Goal: Task Accomplishment & Management: Manage account settings

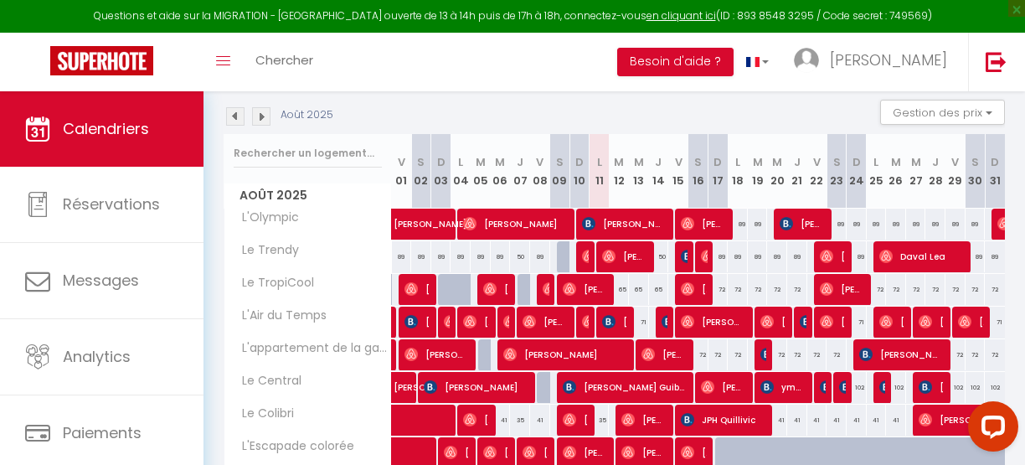
click at [616, 291] on div "65" at bounding box center [619, 289] width 20 height 31
type input "65"
type input "[DATE] Août 2025"
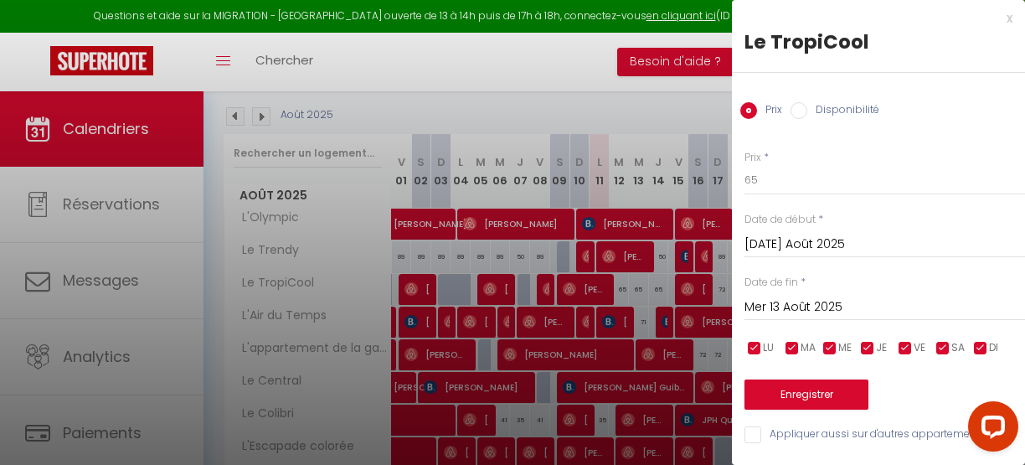
click at [796, 303] on input "Mer 13 Août 2025" at bounding box center [885, 308] width 281 height 22
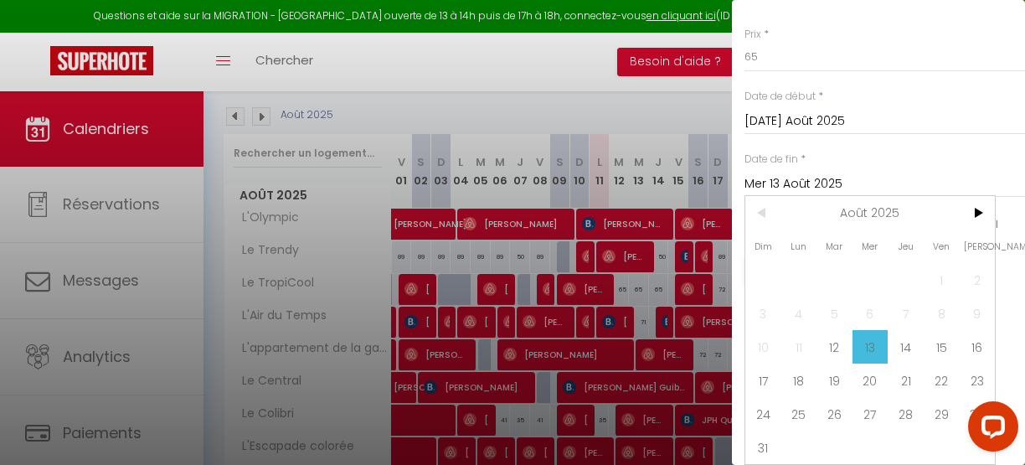
scroll to position [134, 0]
click at [968, 337] on span "16" at bounding box center [977, 347] width 36 height 34
type input "[PERSON_NAME] 16 Août 2025"
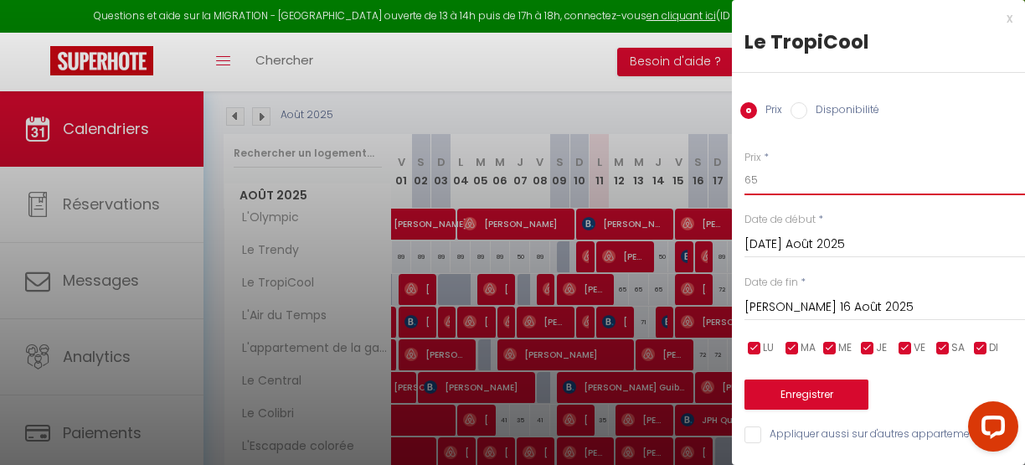
click at [769, 173] on input "65" at bounding box center [885, 180] width 281 height 30
type input "60"
click at [774, 386] on button "Enregistrer" at bounding box center [807, 395] width 124 height 30
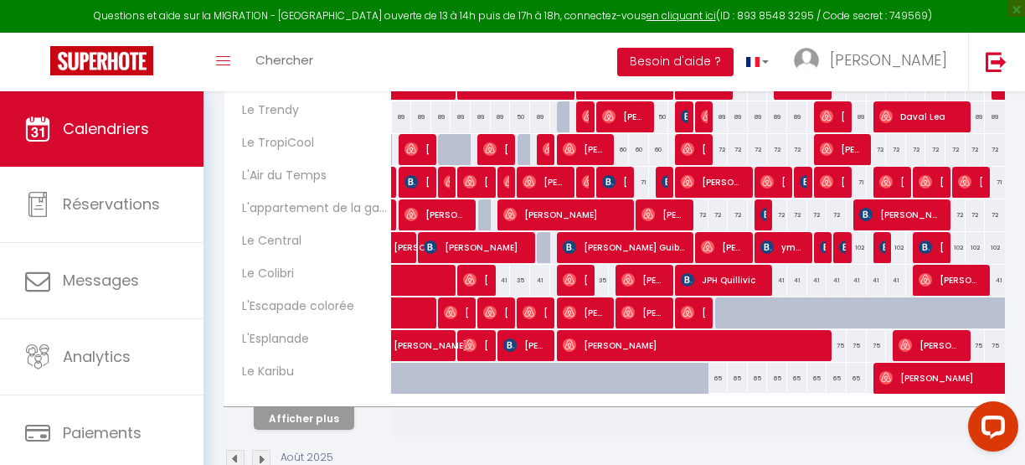
scroll to position [212, 0]
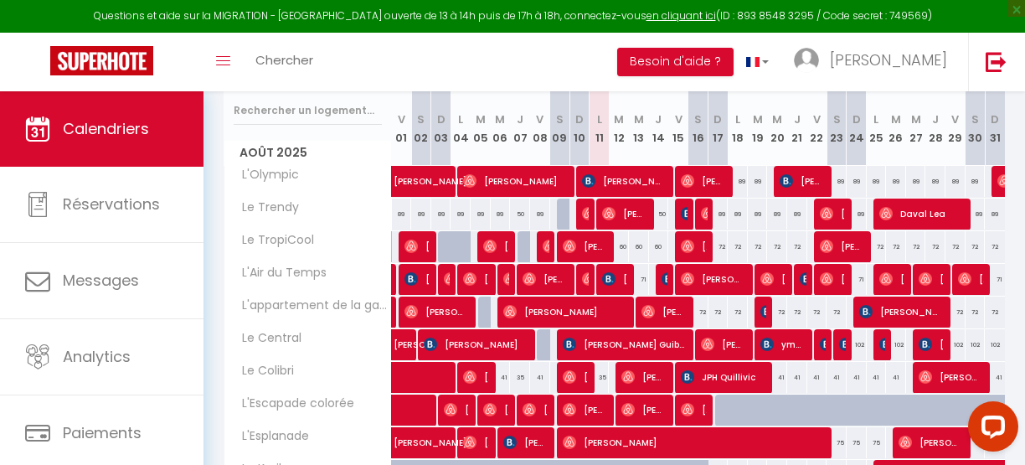
click at [638, 281] on div "71" at bounding box center [639, 279] width 20 height 31
type input "71"
type input "Mer 13 Août 2025"
type input "[DEMOGRAPHIC_DATA] 14 Août 2025"
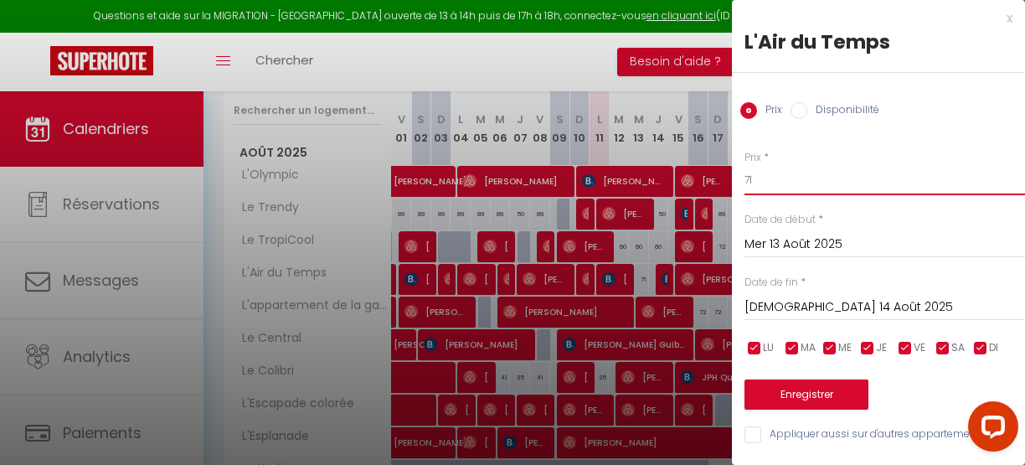
click at [756, 179] on input "71" at bounding box center [885, 180] width 281 height 30
type input "59"
click at [819, 399] on button "Enregistrer" at bounding box center [807, 395] width 124 height 30
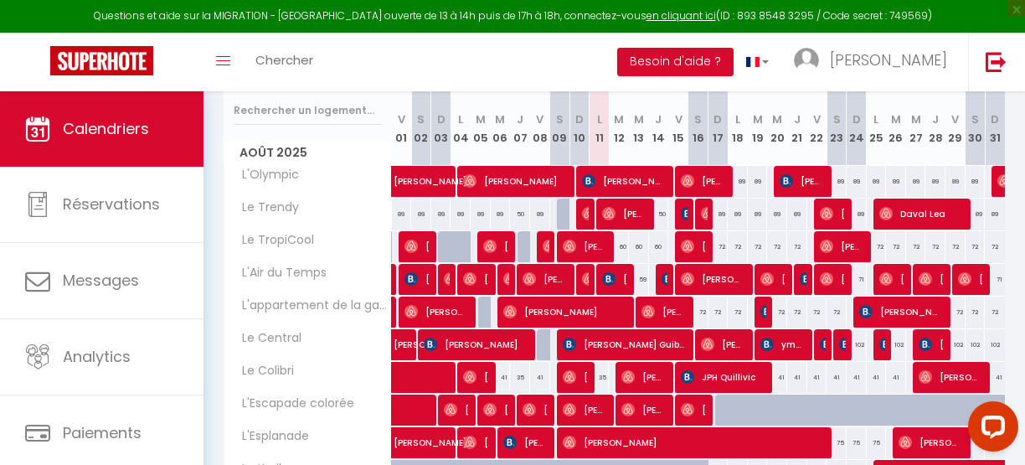
click at [598, 376] on div "35" at bounding box center [600, 377] width 20 height 31
type input "35"
type input "Lun 11 Août 2025"
type input "[DATE] Août 2025"
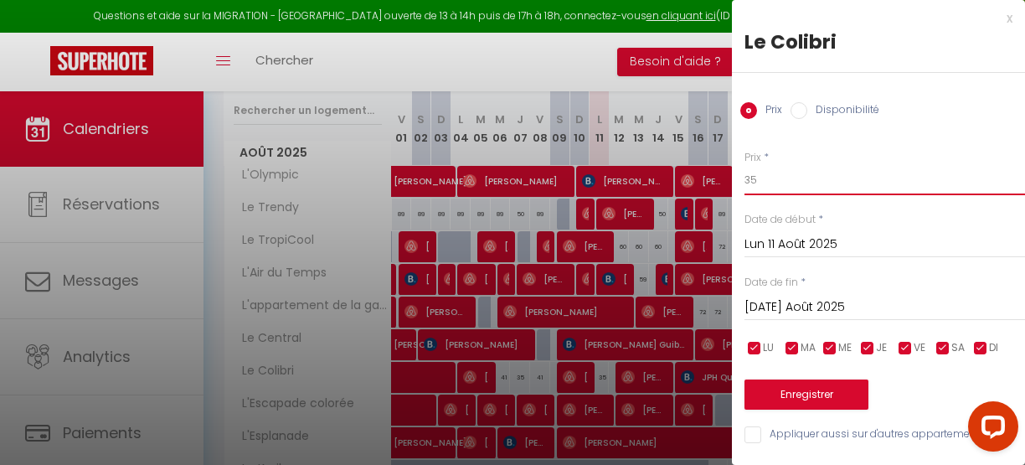
click at [772, 179] on input "35" at bounding box center [885, 180] width 281 height 30
type input "30"
click at [813, 392] on button "Enregistrer" at bounding box center [807, 395] width 124 height 30
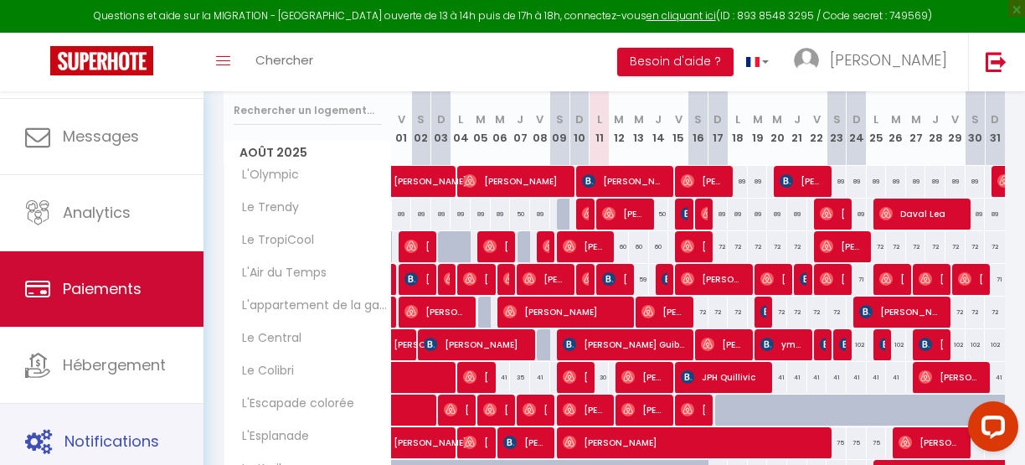
scroll to position [21, 0]
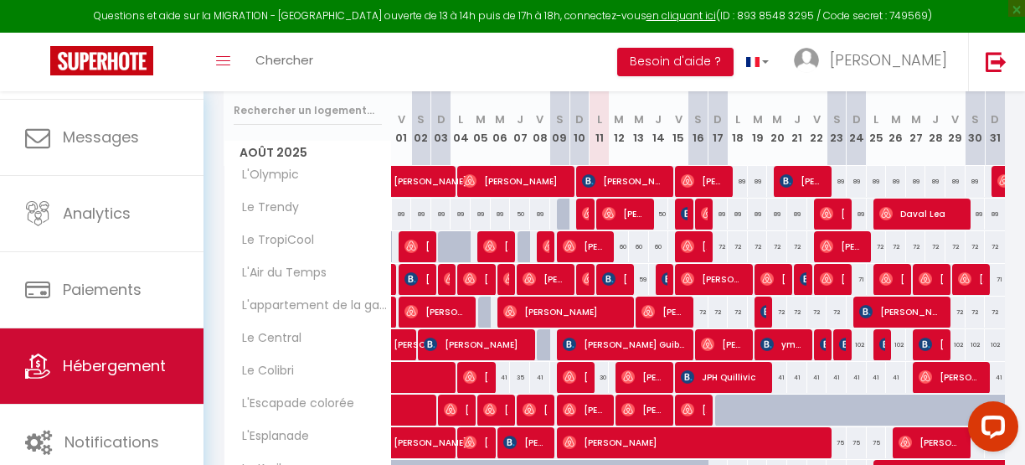
click at [92, 355] on span "Hébergement" at bounding box center [114, 365] width 103 height 21
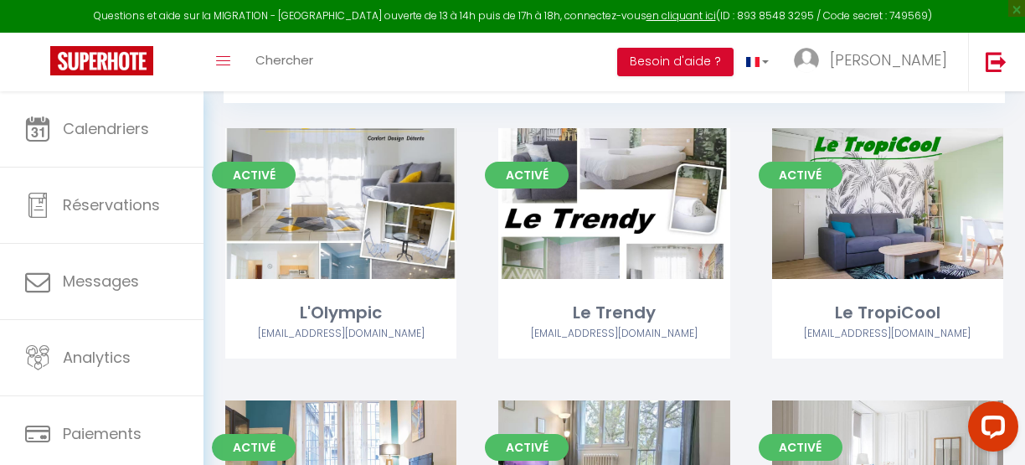
scroll to position [162, 0]
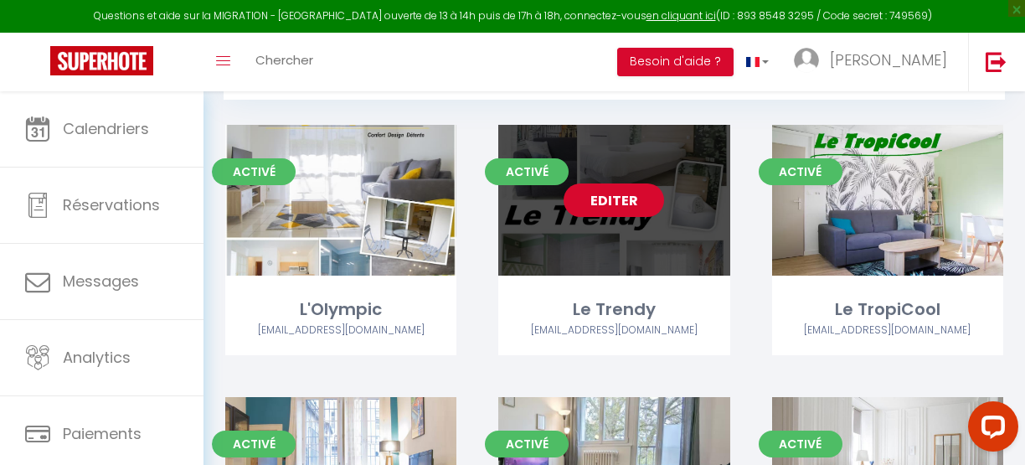
click at [615, 206] on link "Editer" at bounding box center [614, 200] width 101 height 34
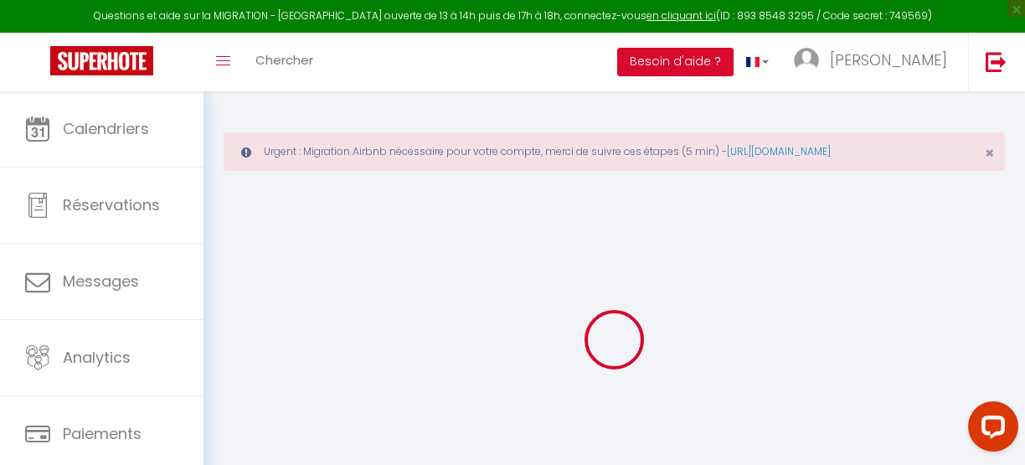
select select
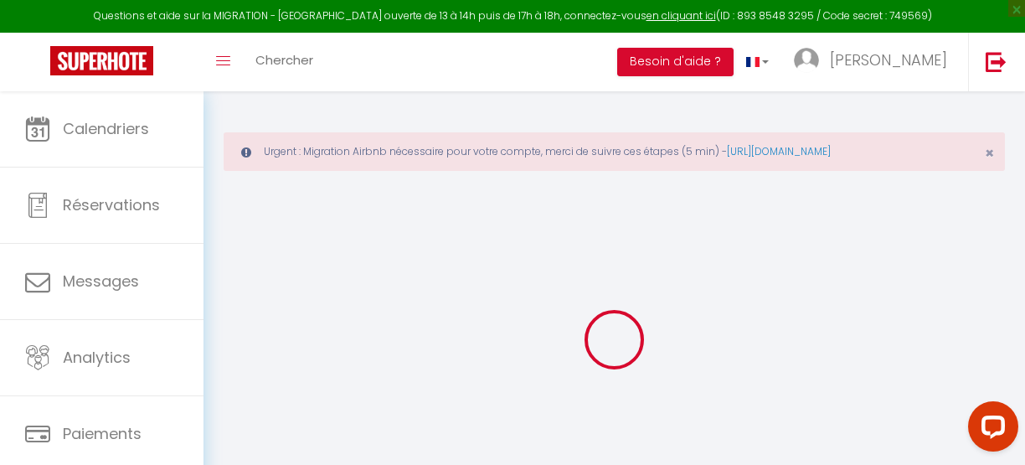
select select
checkbox input "false"
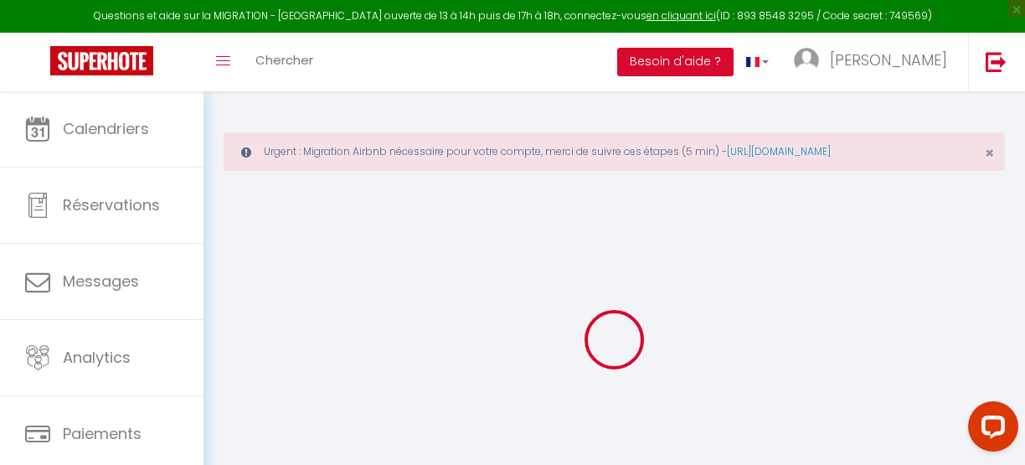
select select
type input "Le Trendy"
type input "[PERSON_NAME]"
type input "STURMA"
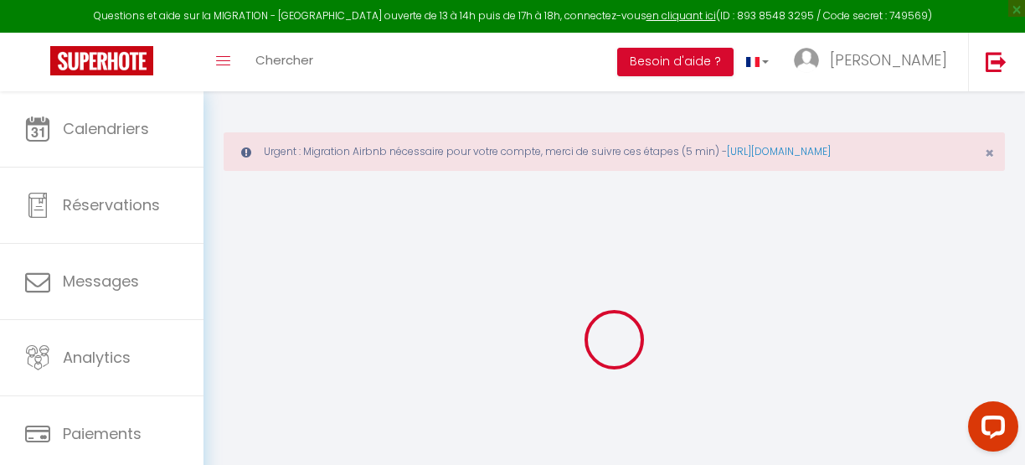
type input "[STREET_ADDRESS]"
type input "25220"
type input "Chalezeule"
select select "1"
type input "66"
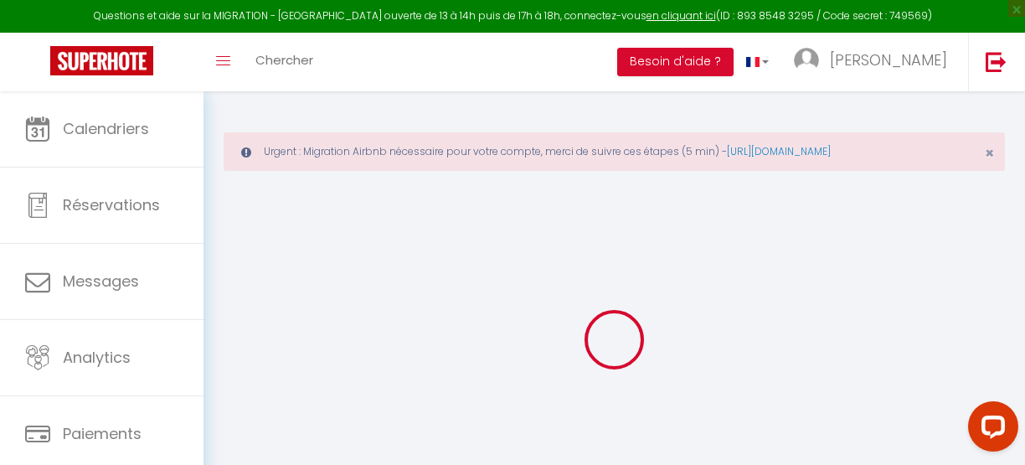
type input "30"
type input "0.87"
type input "200"
select select
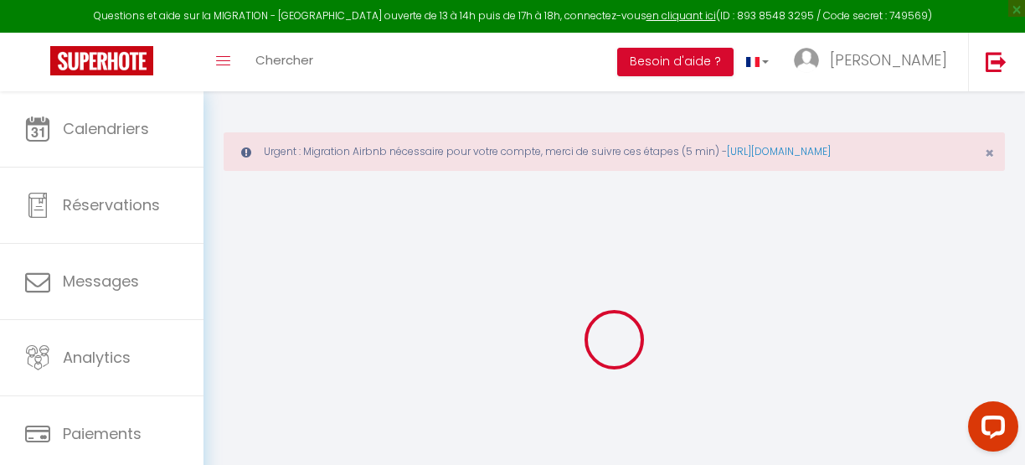
select select
type input "[STREET_ADDRESS]"
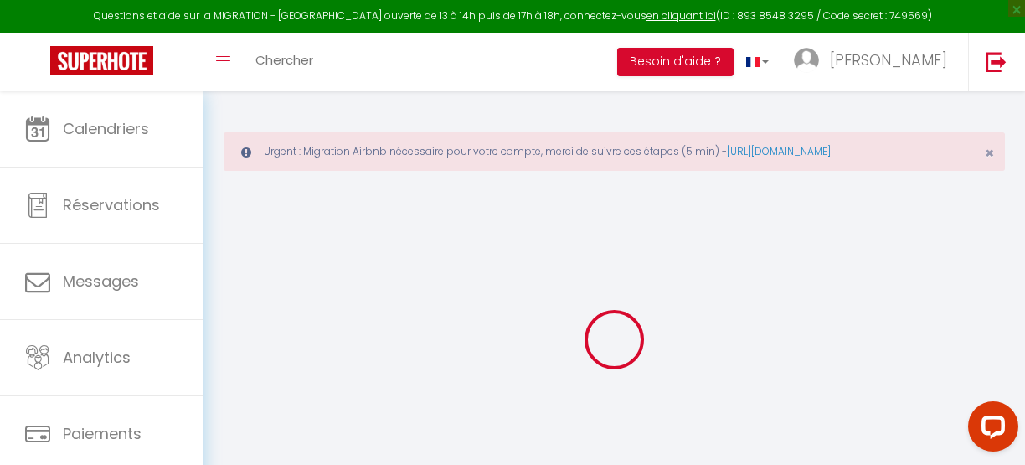
type input "25220"
type input "Chalezeule"
type input "[EMAIL_ADDRESS][DOMAIN_NAME]"
select select "14413"
checkbox input "false"
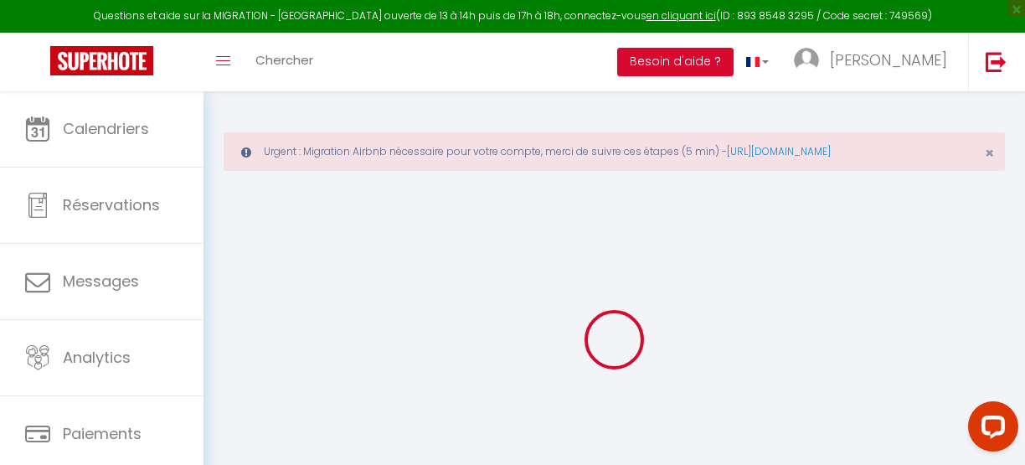
checkbox input "false"
type input "0"
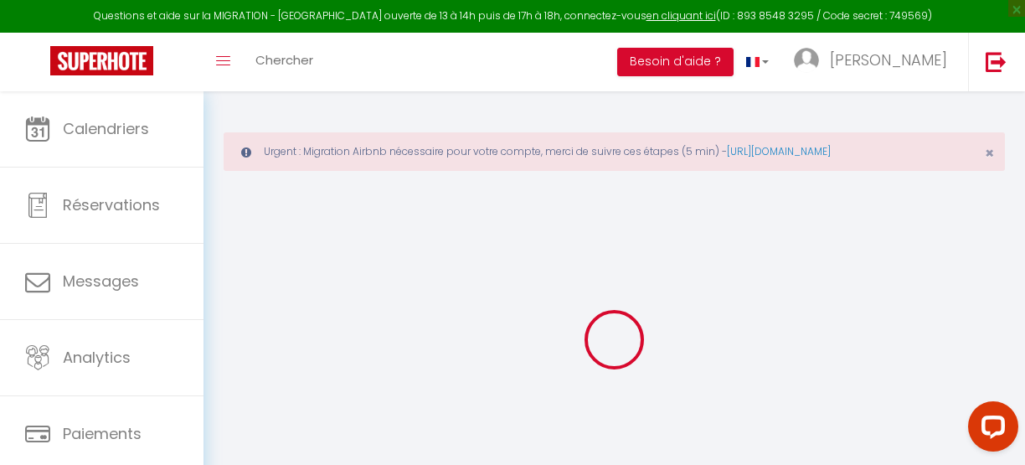
select select "46750"
select select
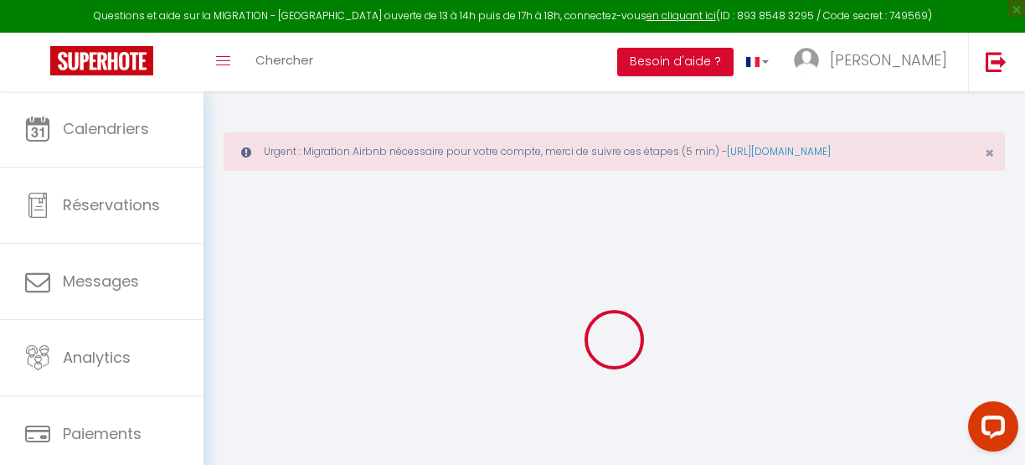
select select
checkbox input "false"
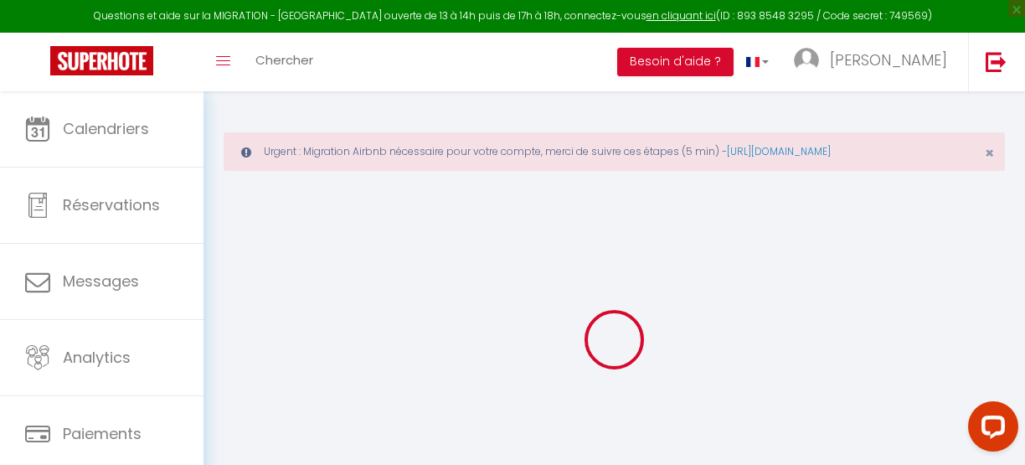
checkbox input "false"
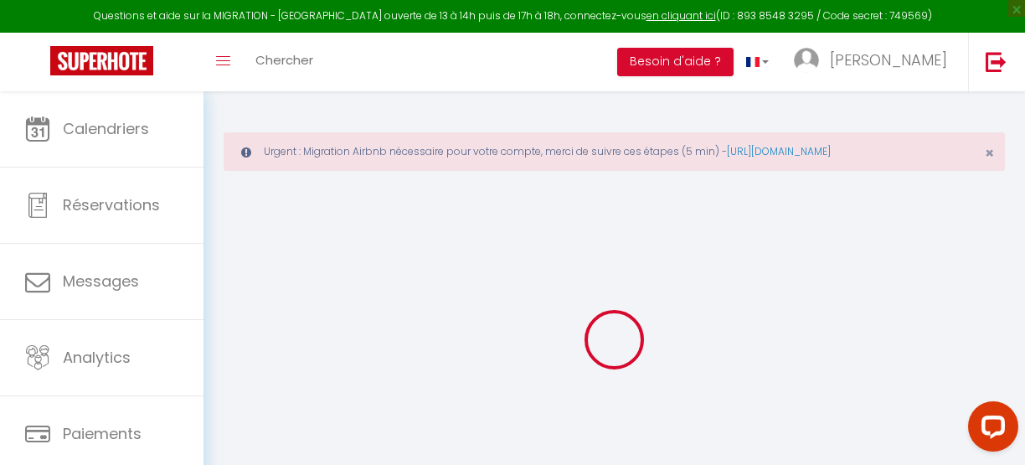
checkbox input "false"
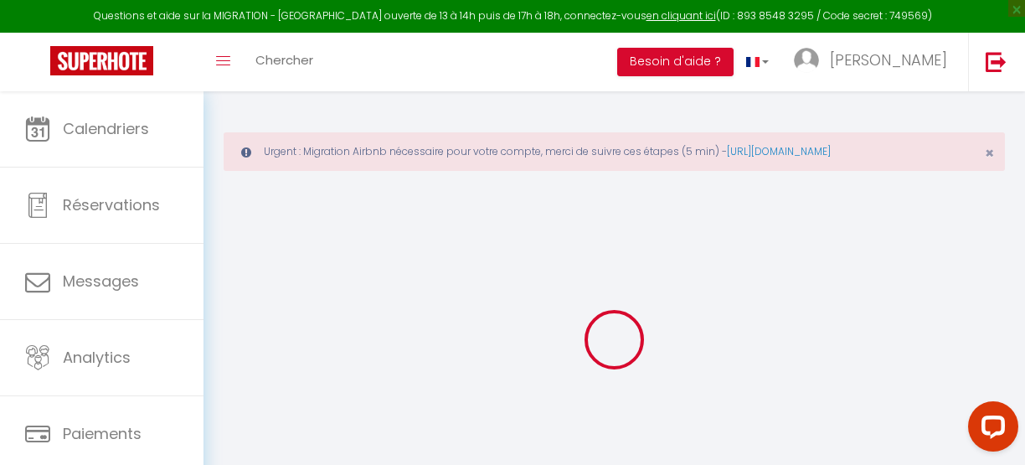
checkbox input "false"
select select "8316-1054366121892336609"
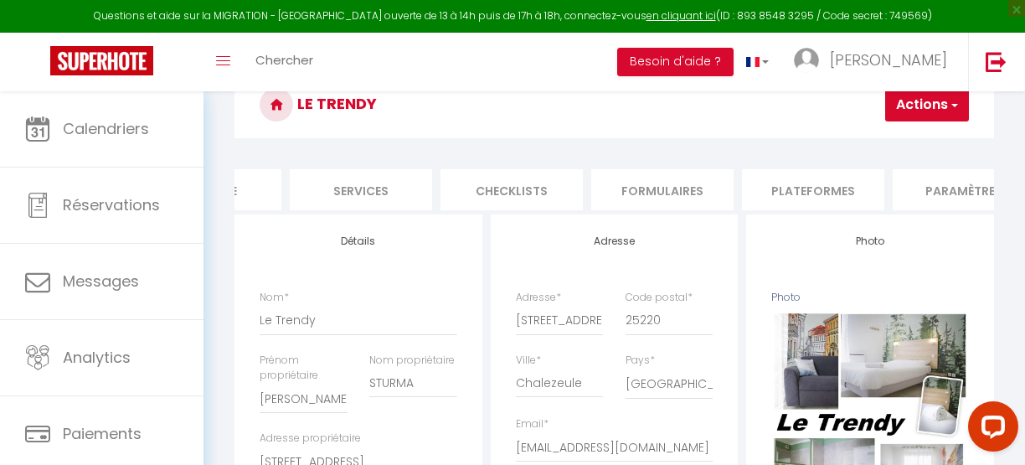
scroll to position [0, 416]
click at [788, 184] on li "Plateformes" at bounding box center [795, 189] width 142 height 41
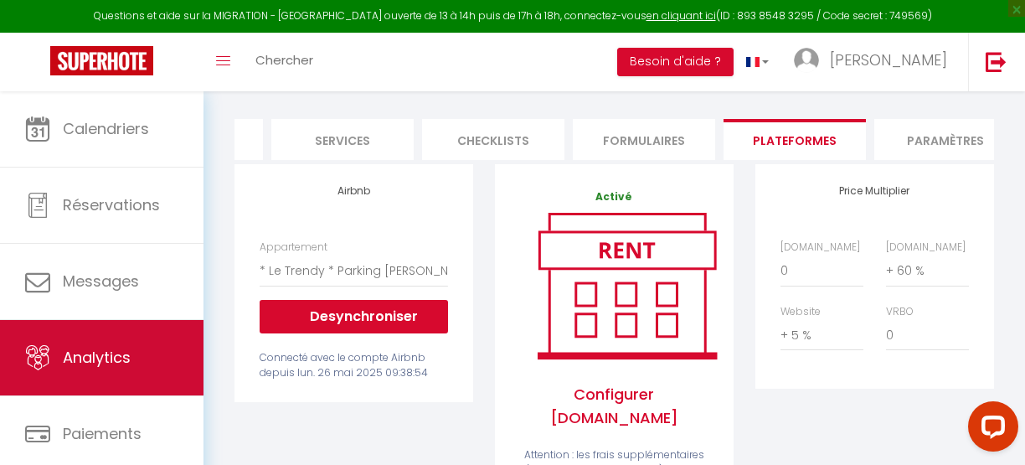
scroll to position [121, 0]
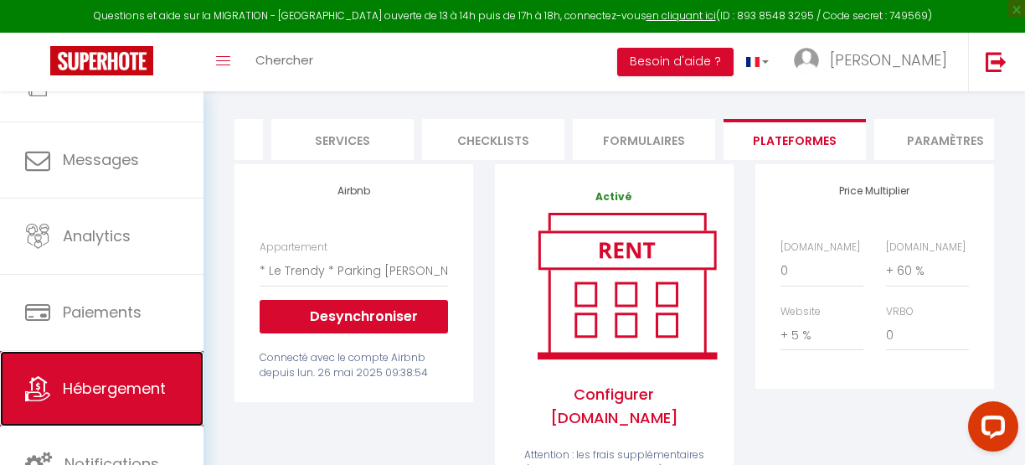
click at [97, 395] on span "Hébergement" at bounding box center [114, 388] width 103 height 21
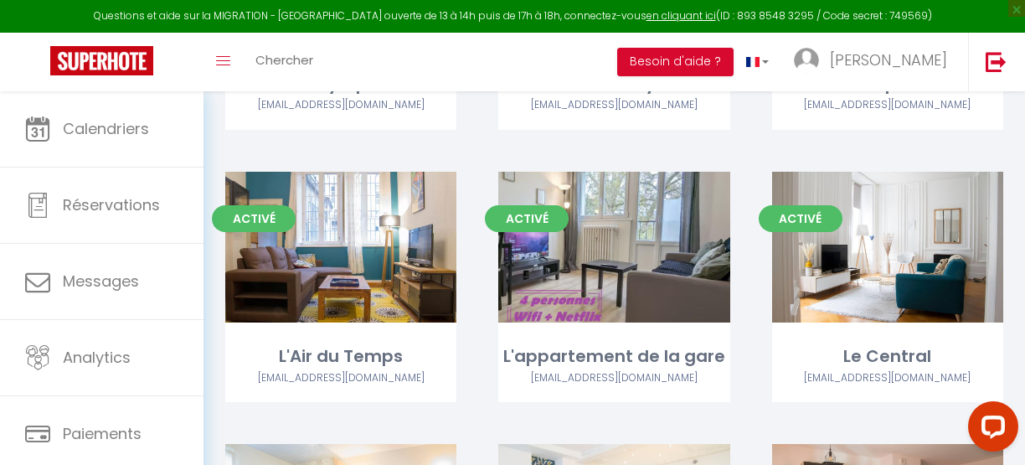
scroll to position [393, 0]
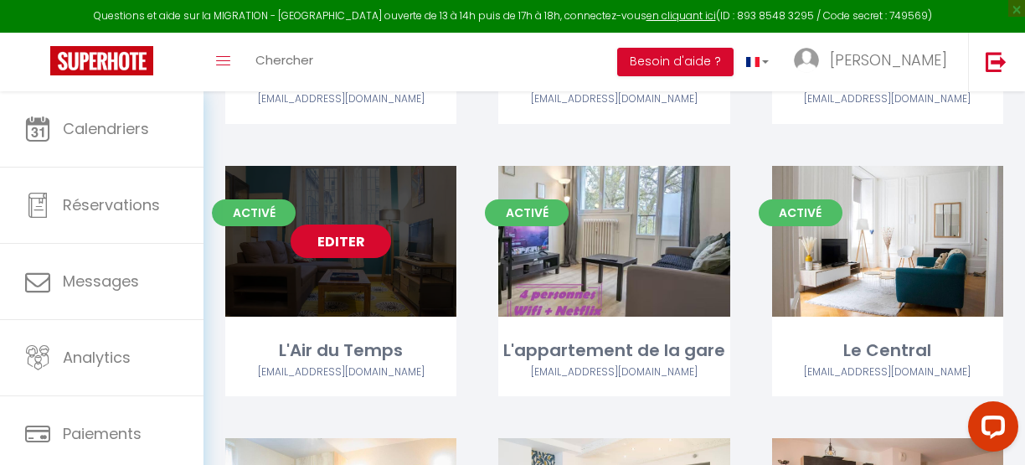
click at [354, 247] on link "Editer" at bounding box center [341, 242] width 101 height 34
select select "3"
select select "2"
select select "1"
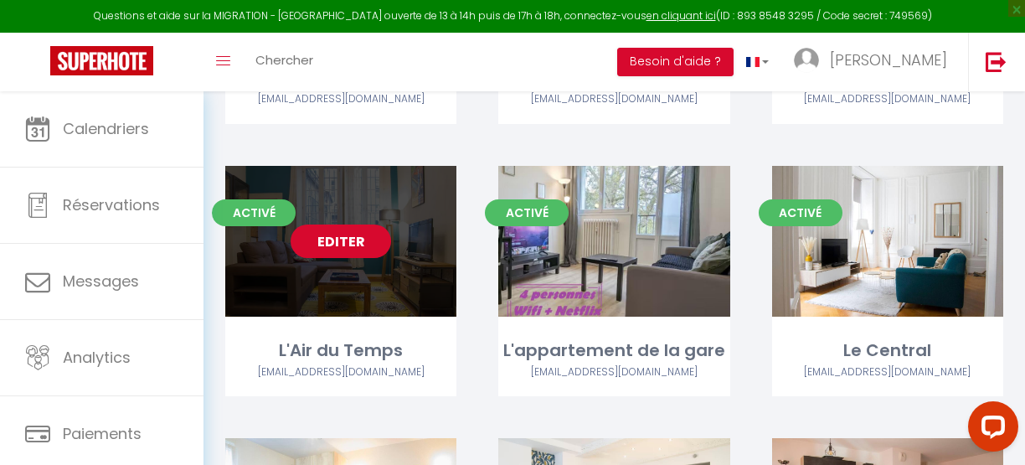
select select
select select "28"
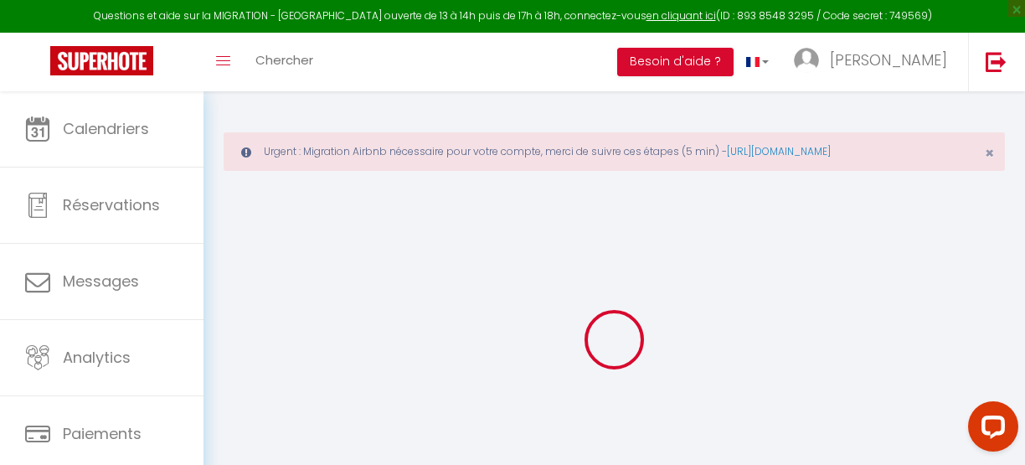
select select
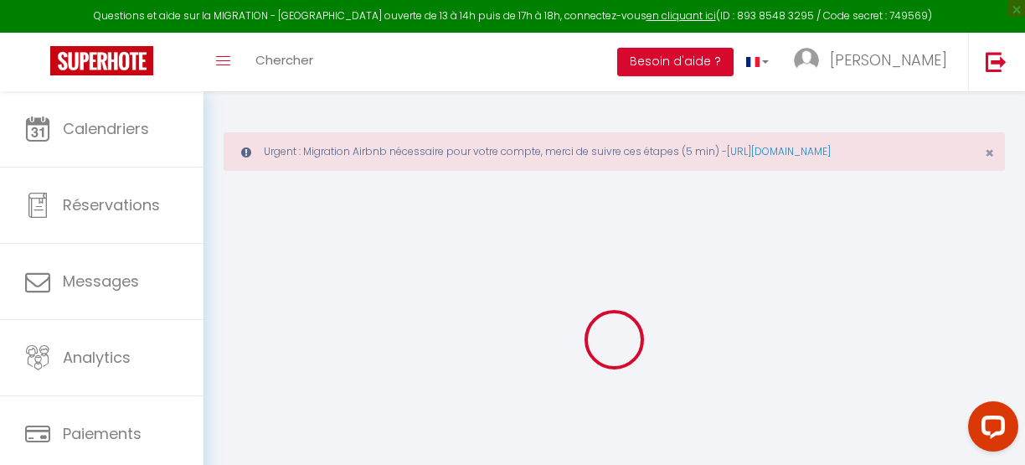
select select
checkbox input "false"
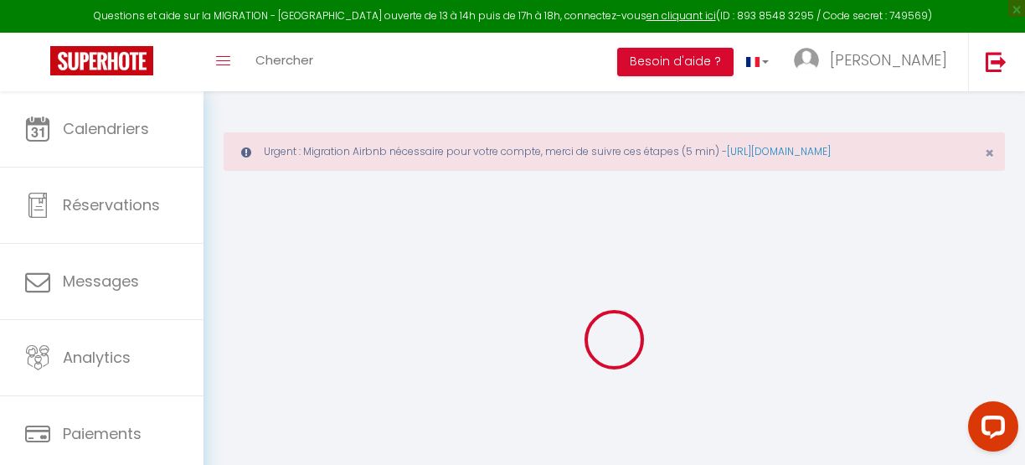
select select
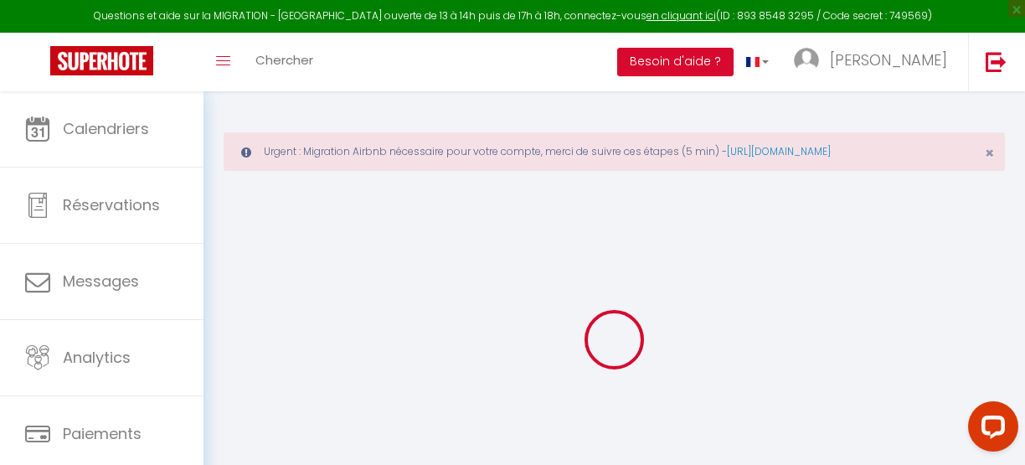
select select
checkbox input "false"
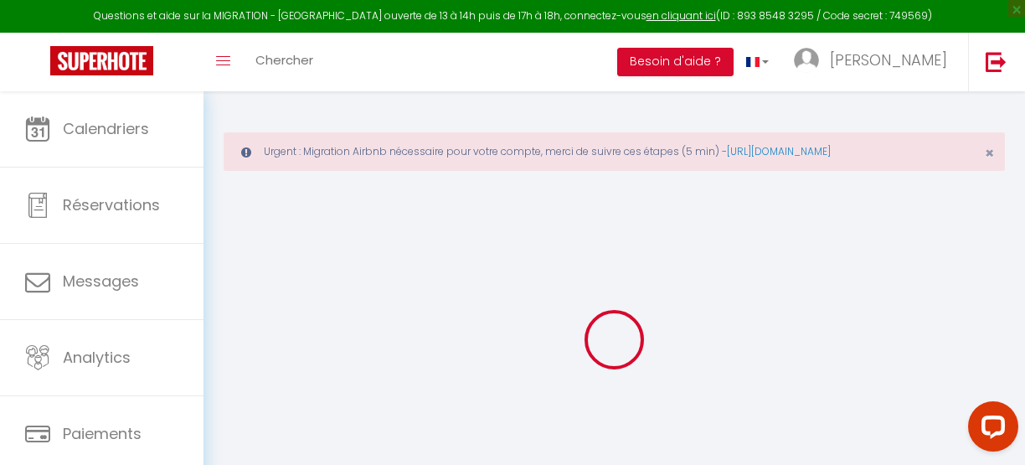
checkbox input "false"
select select
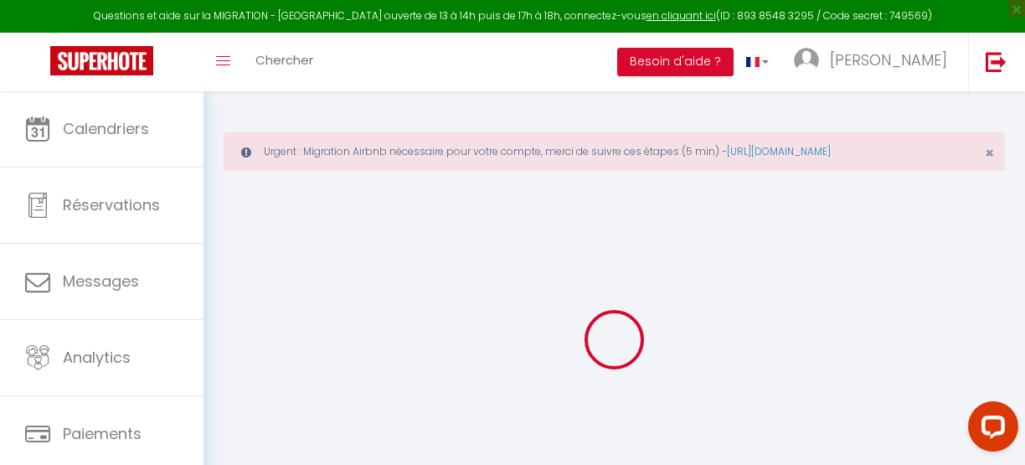
select select
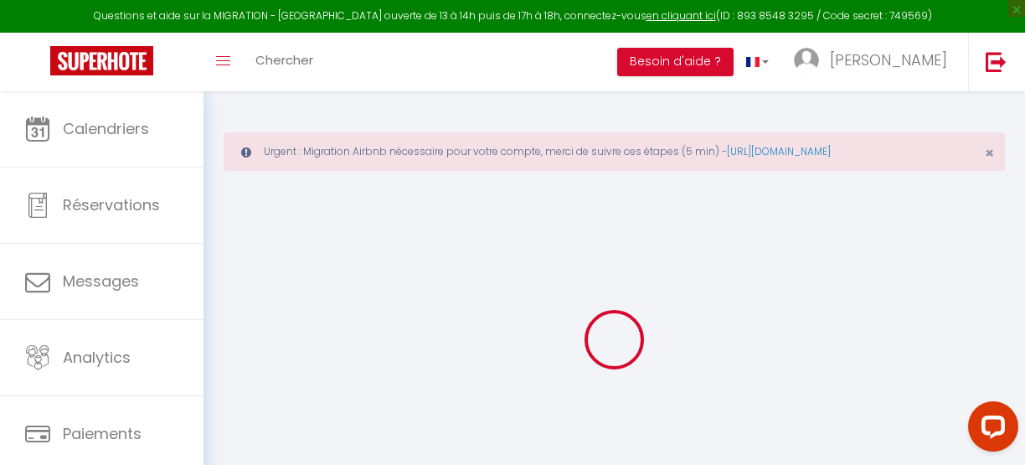
checkbox input "false"
select select
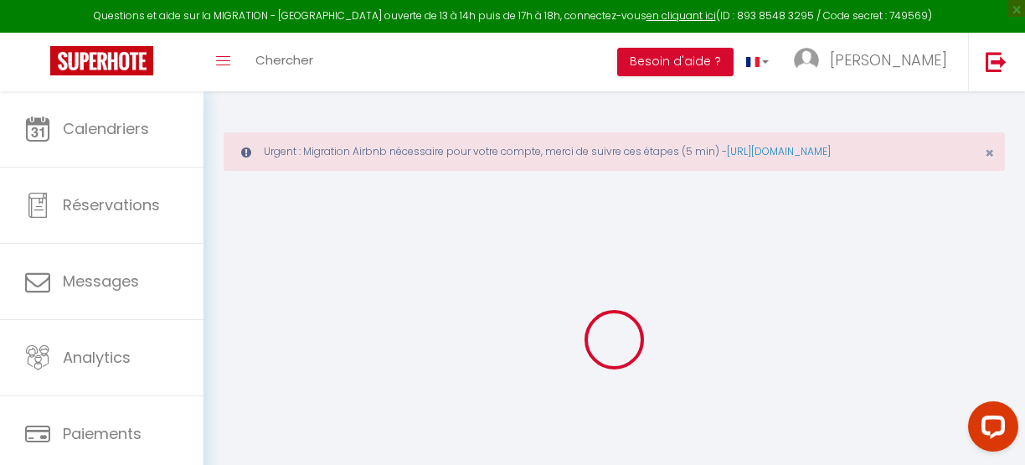
select select
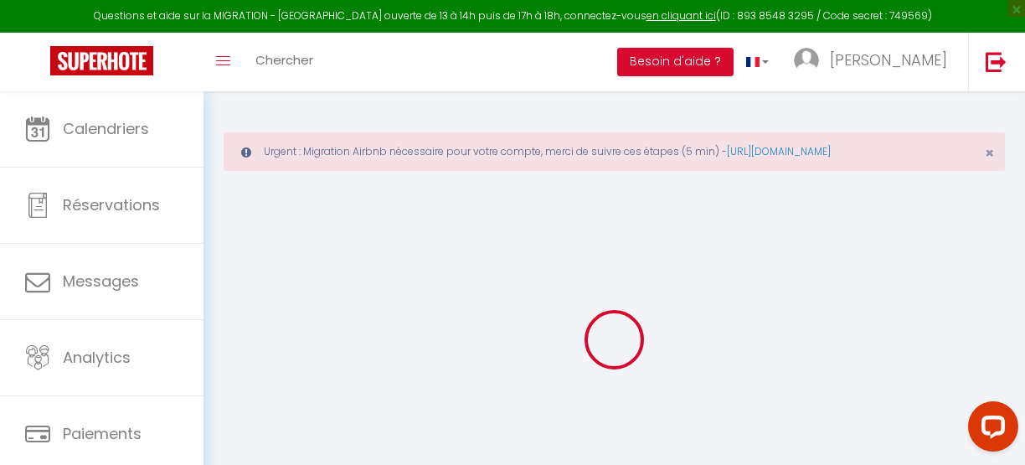
select select
checkbox input "false"
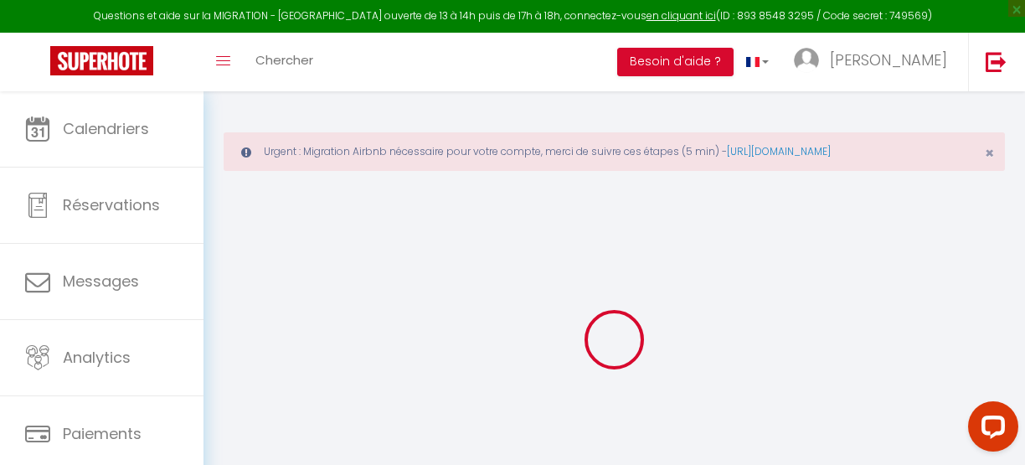
checkbox input "false"
select select
type input "L'Air du Temps"
select select "1"
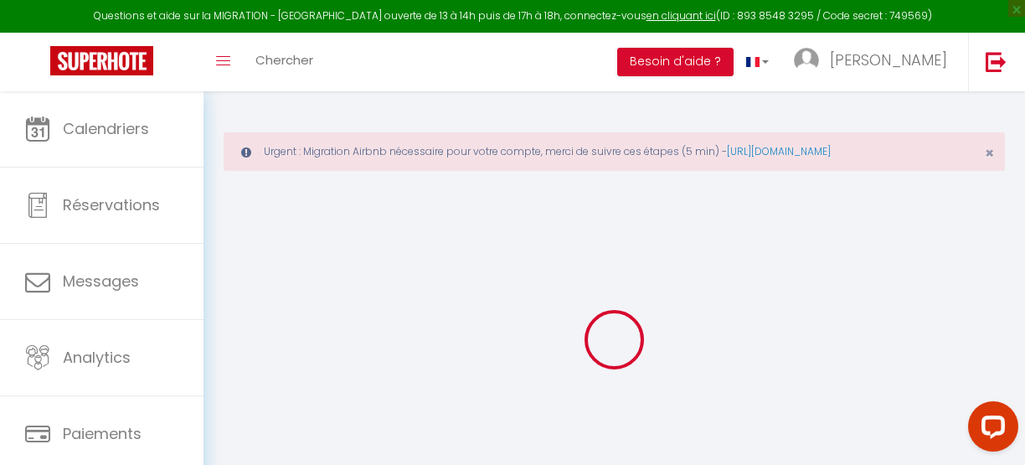
type input "71"
type input "40"
type input "5.5"
type input "100"
type input "200"
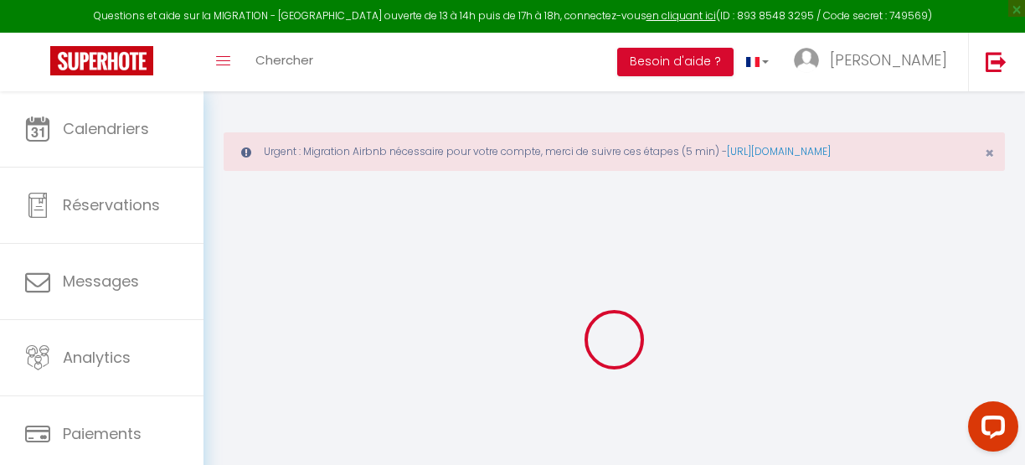
select select
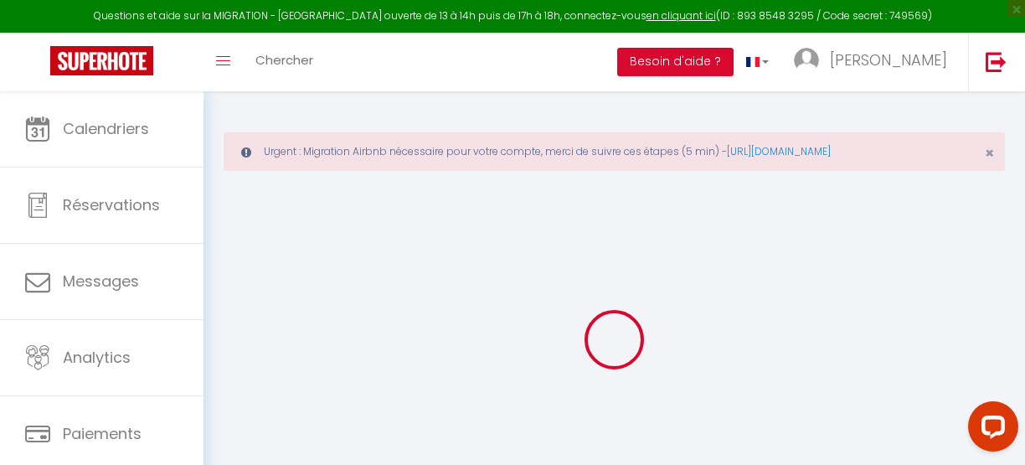
type input "[STREET_ADDRESS]"
type input "25000"
type input "[GEOGRAPHIC_DATA]"
type input "[EMAIL_ADDRESS][DOMAIN_NAME]"
select select
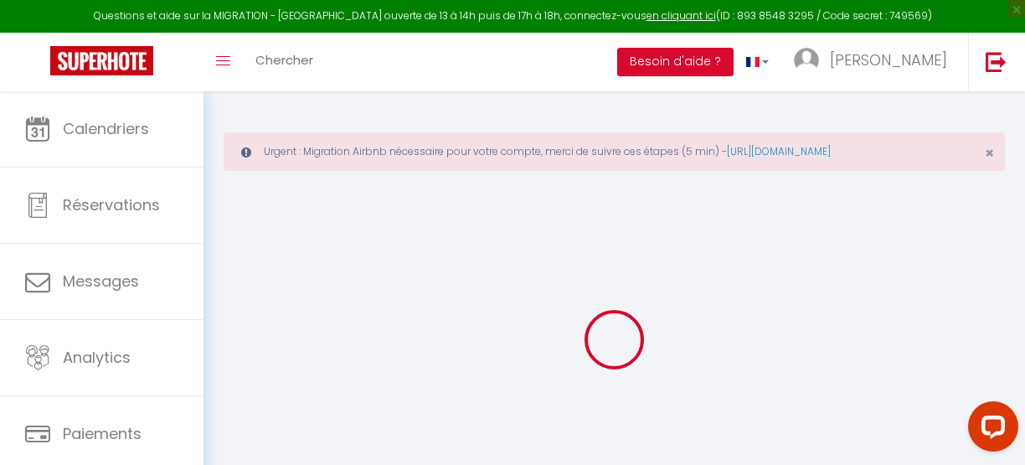
checkbox input "false"
radio input "true"
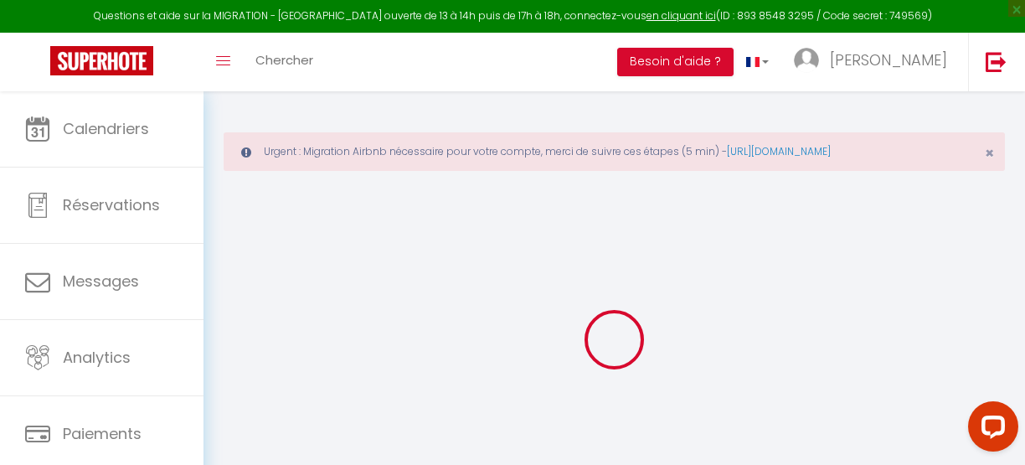
type input "0"
select select "+ 60 %"
select select "+ 5 %"
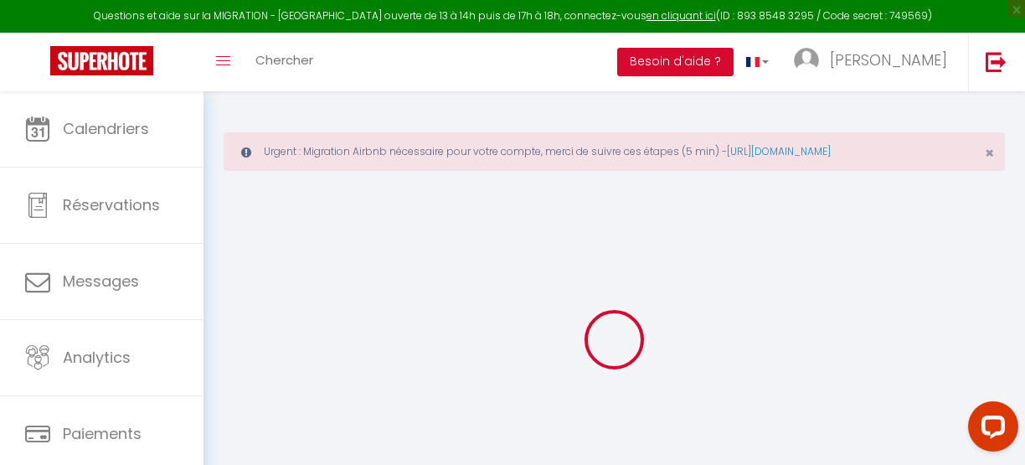
select select
checkbox input "false"
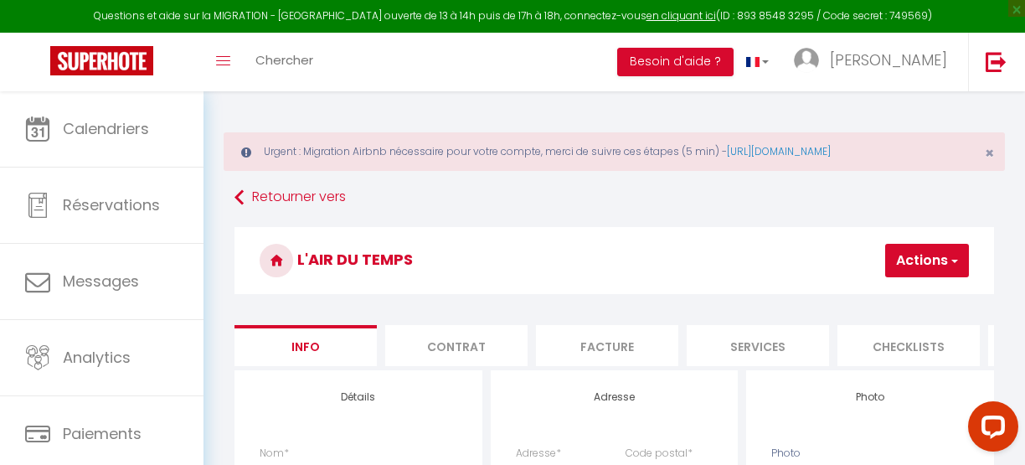
select select
checkbox input "false"
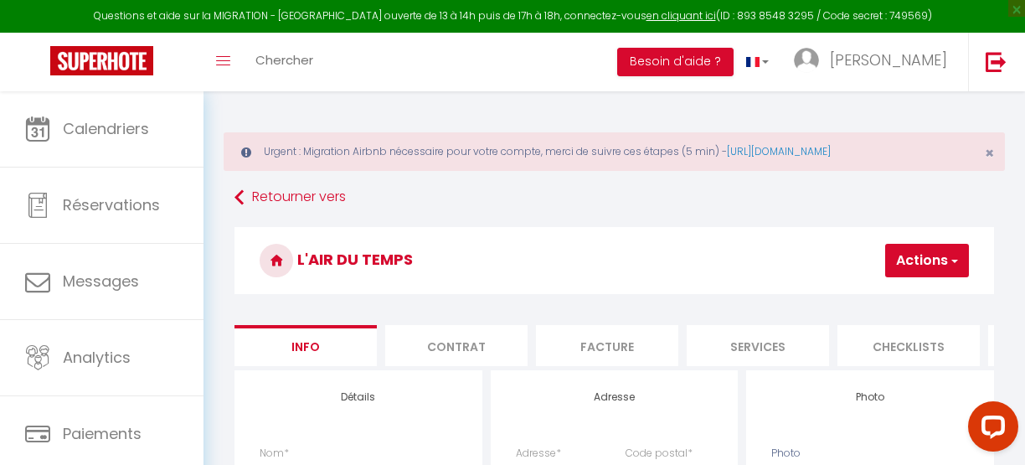
select select "8316-1312154814230534795"
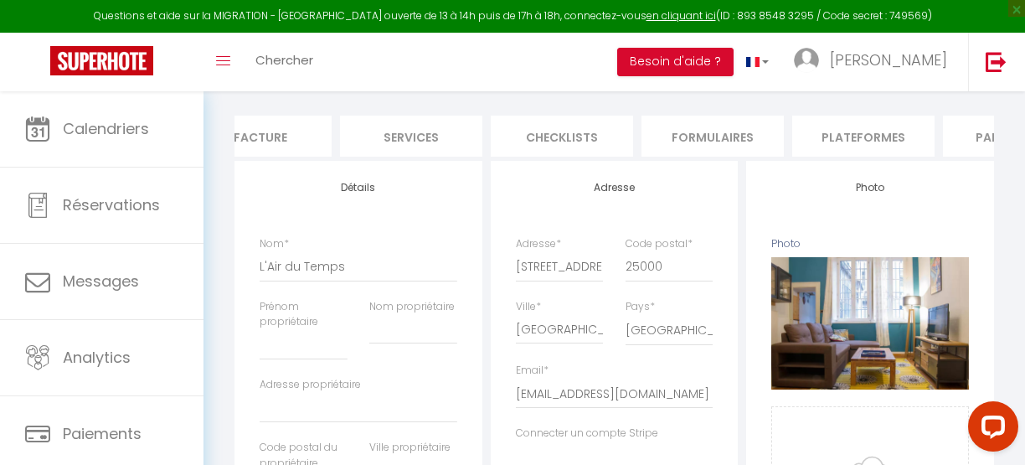
scroll to position [0, 361]
click at [836, 137] on li "Plateformes" at bounding box center [849, 136] width 142 height 41
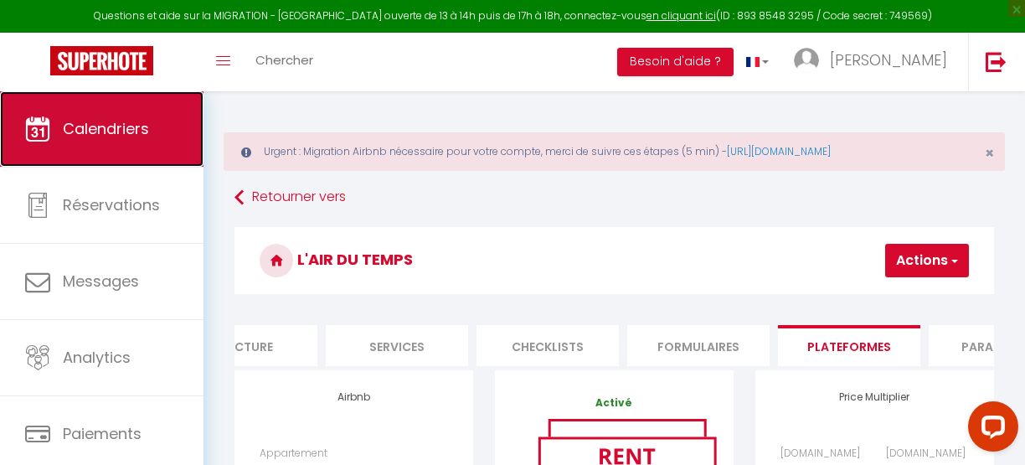
click at [152, 132] on link "Calendriers" at bounding box center [102, 128] width 204 height 75
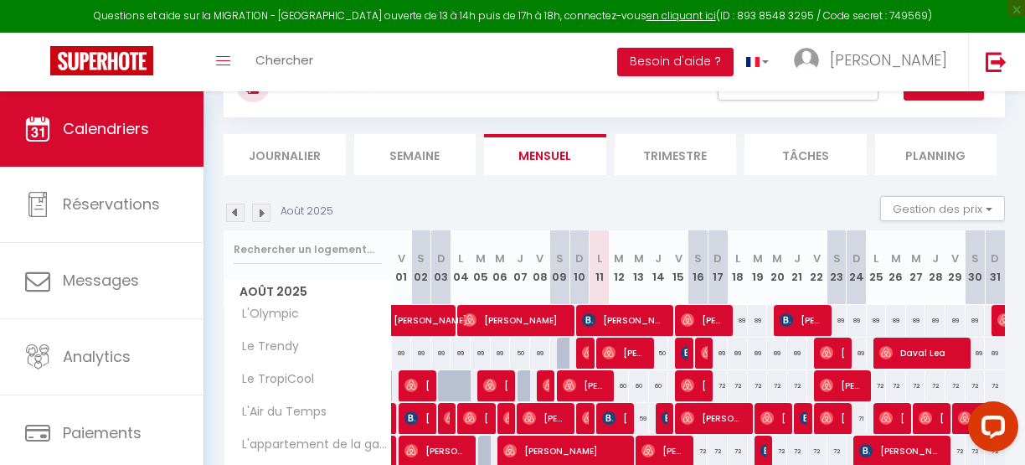
scroll to position [145, 0]
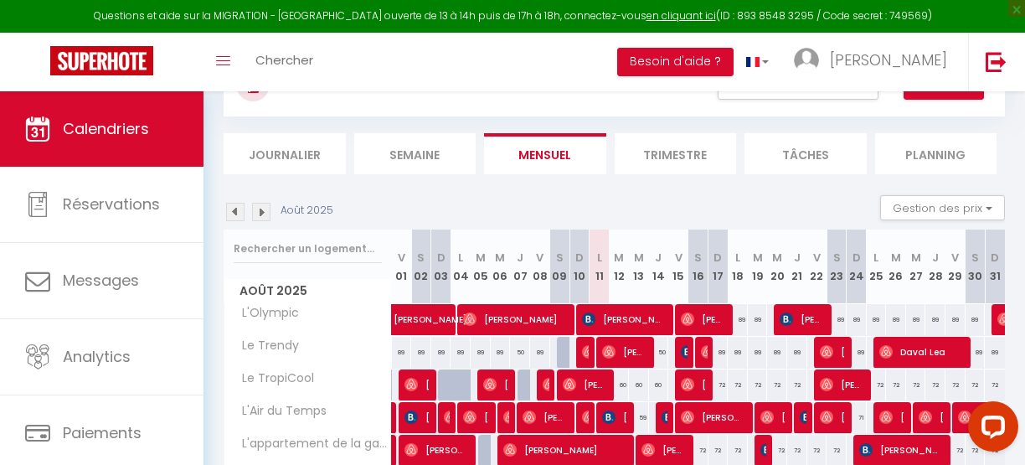
click at [715, 353] on div "89" at bounding box center [719, 352] width 20 height 31
type input "89"
type input "Dim 17 Août 2025"
type input "Lun 18 Août 2025"
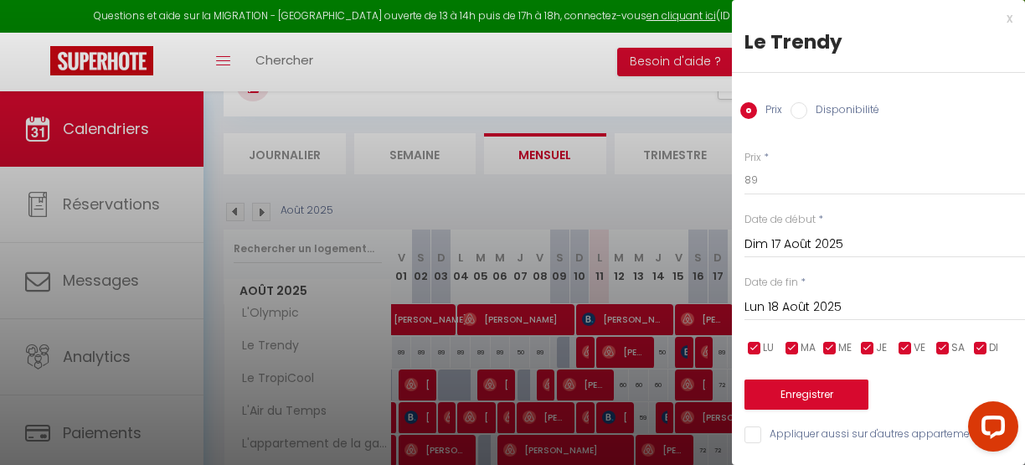
click at [690, 248] on div at bounding box center [512, 232] width 1025 height 465
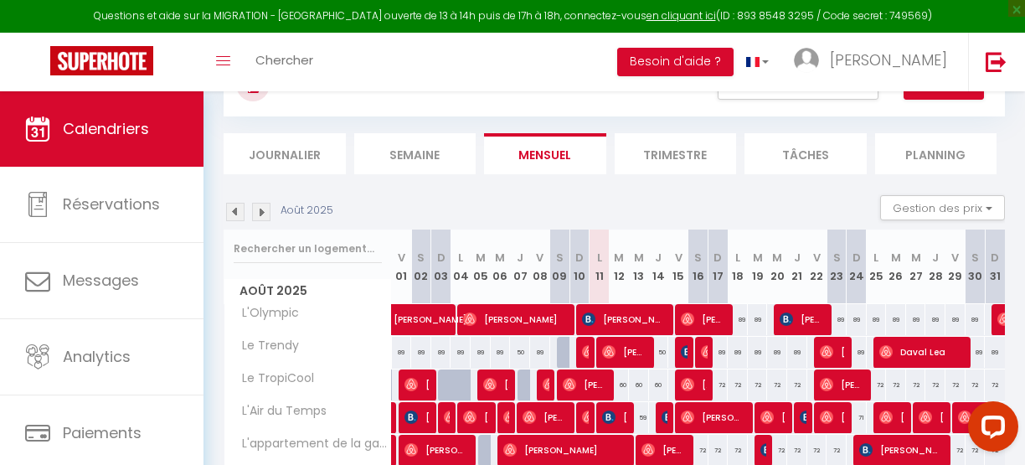
click at [714, 352] on div "89" at bounding box center [719, 352] width 20 height 31
type input "89"
type input "Dim 17 Août 2025"
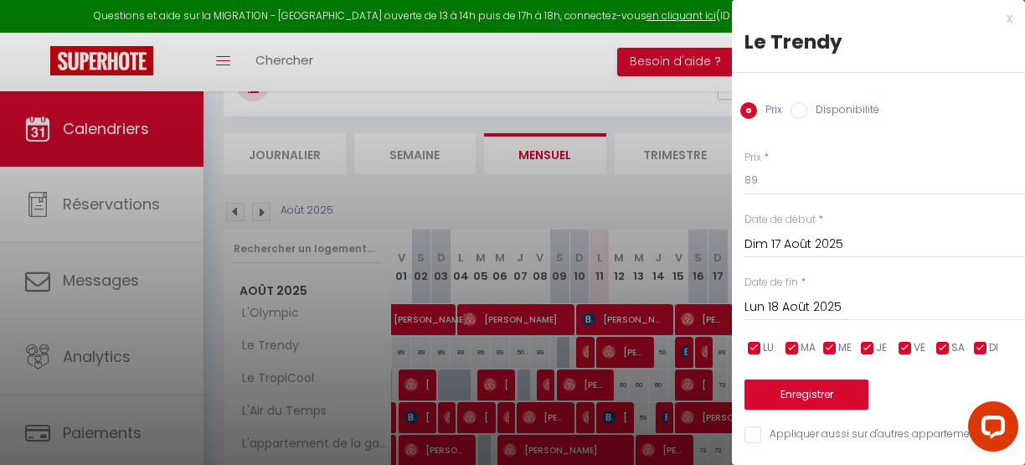
click at [803, 308] on input "Lun 18 Août 2025" at bounding box center [885, 308] width 281 height 22
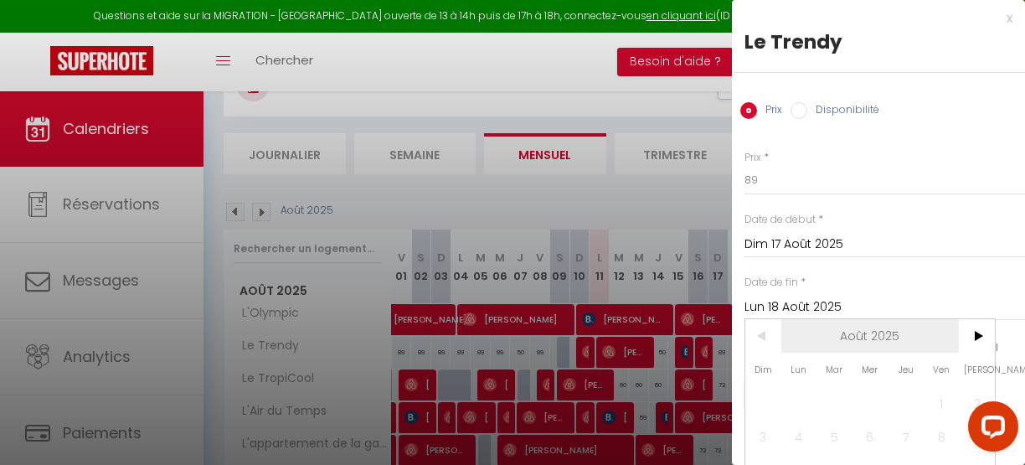
scroll to position [134, 0]
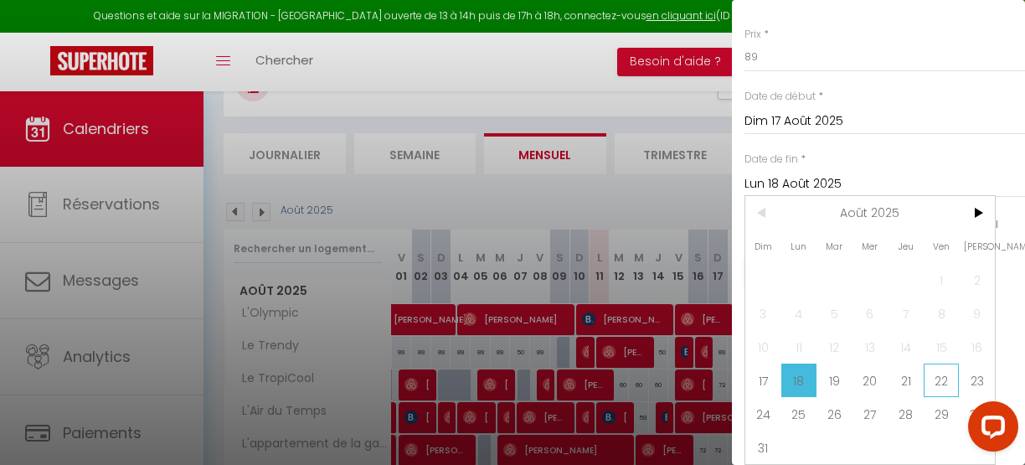
click at [947, 369] on span "22" at bounding box center [942, 381] width 36 height 34
type input "Ven 22 Août 2025"
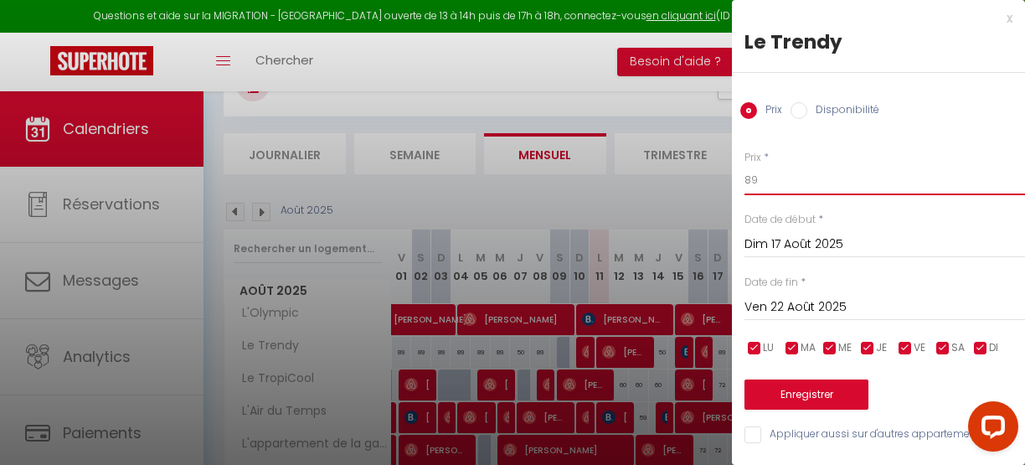
click at [776, 169] on input "89" at bounding box center [885, 180] width 281 height 30
type input "79"
click at [814, 387] on button "Enregistrer" at bounding box center [807, 395] width 124 height 30
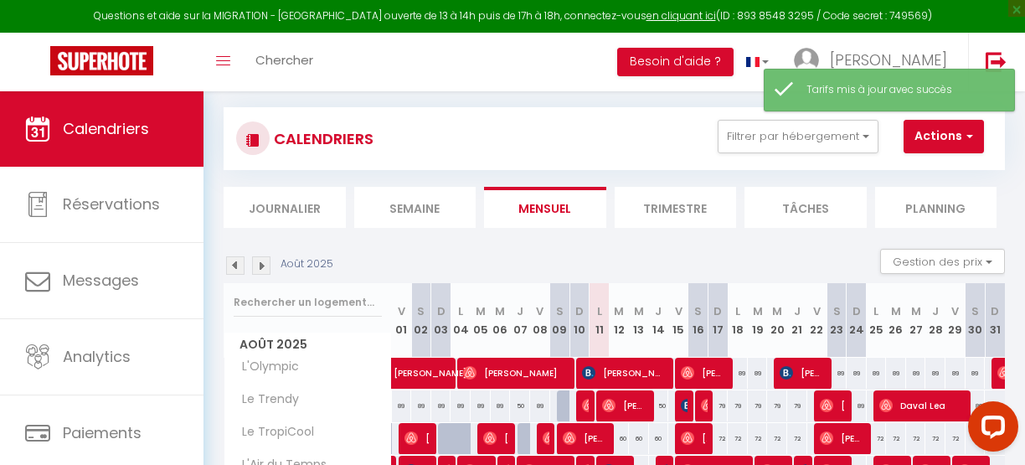
scroll to position [145, 0]
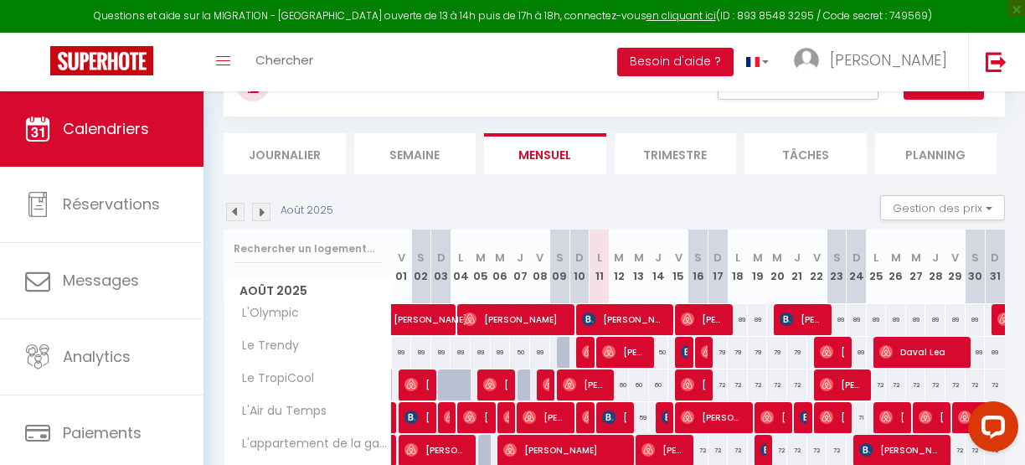
click at [732, 317] on div "89" at bounding box center [738, 319] width 20 height 31
type input "89"
type input "Lun 18 Août 2025"
type input "[DATE] Août 2025"
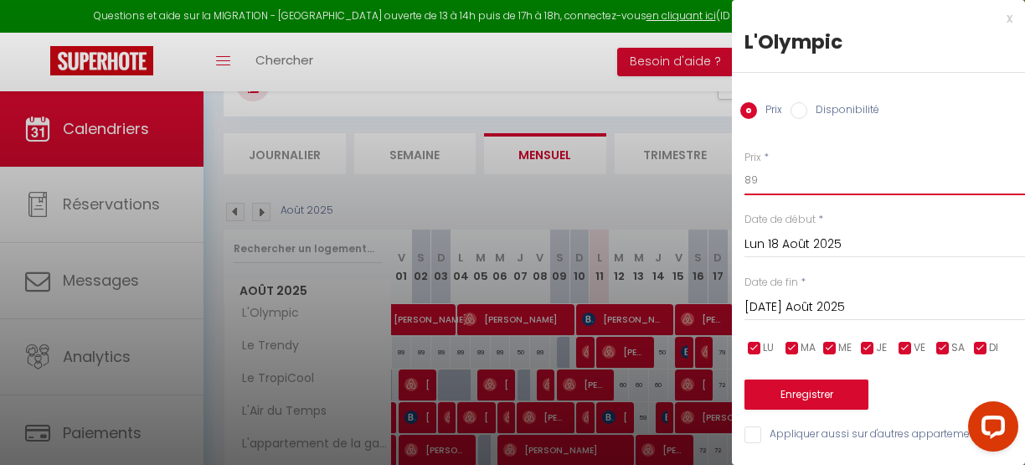
click at [758, 179] on input "89" at bounding box center [885, 180] width 281 height 30
type input "79"
click at [788, 311] on input "[DATE] Août 2025" at bounding box center [885, 308] width 281 height 22
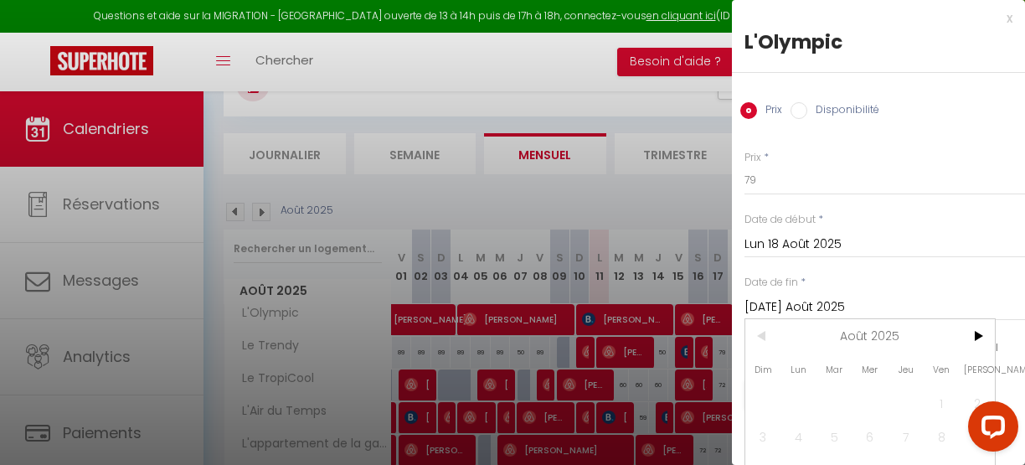
scroll to position [134, 0]
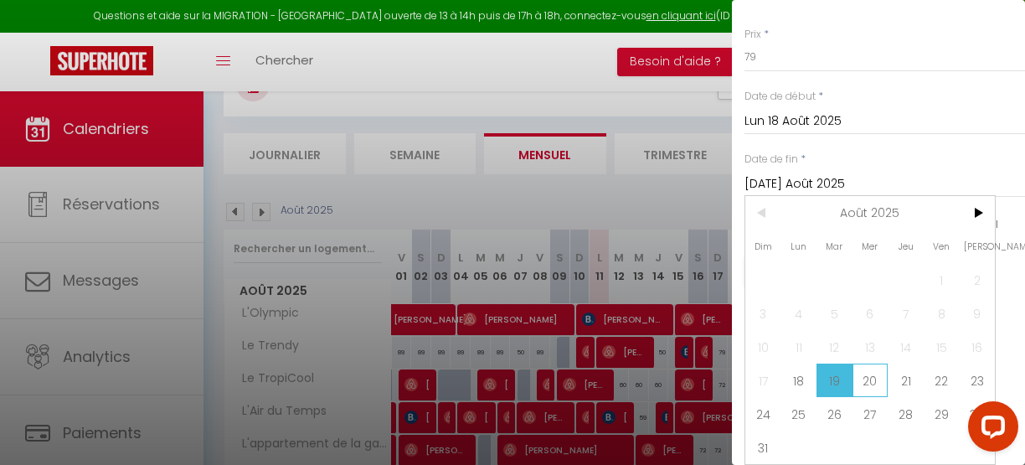
click at [874, 369] on span "20" at bounding box center [871, 381] width 36 height 34
type input "Mer 20 Août 2025"
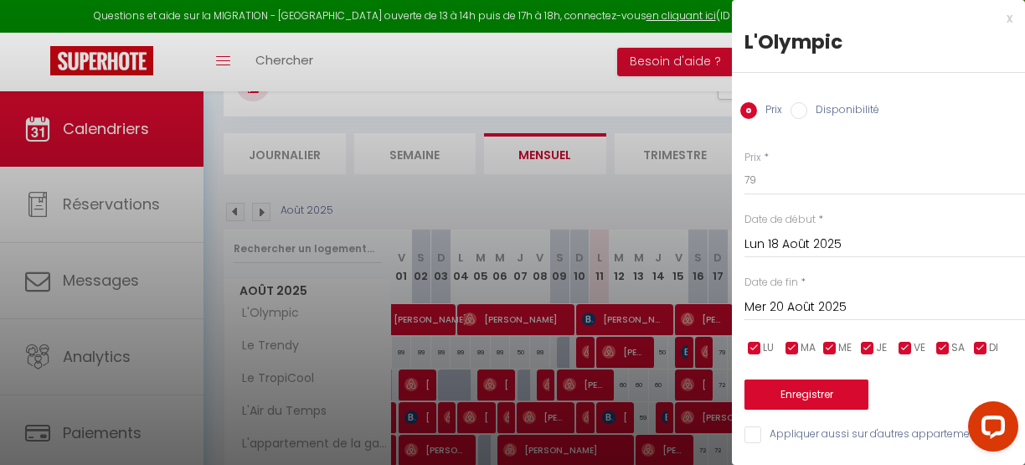
scroll to position [8, 0]
click at [838, 386] on button "Enregistrer" at bounding box center [807, 395] width 124 height 30
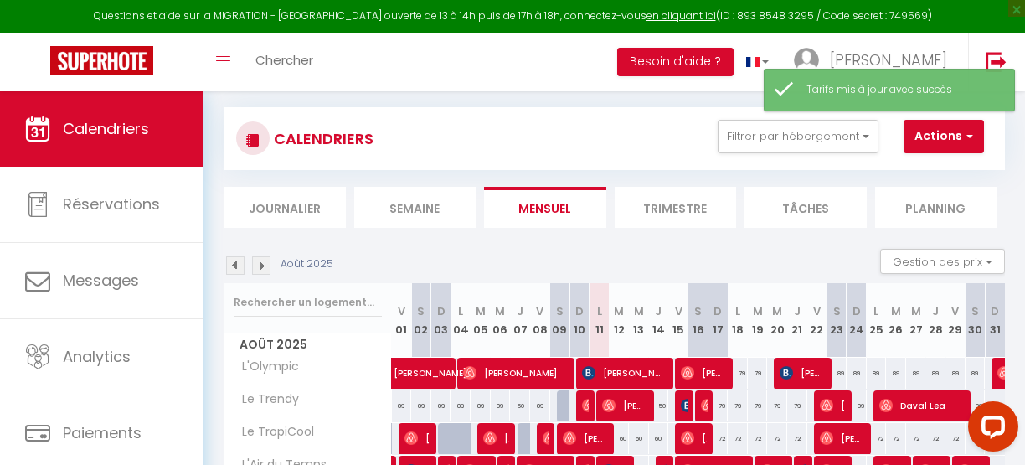
scroll to position [145, 0]
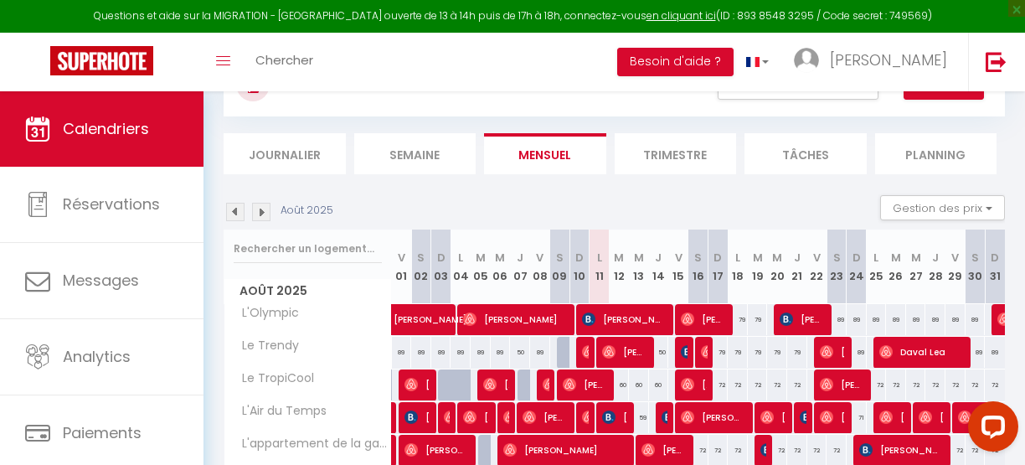
click at [829, 318] on div "89" at bounding box center [837, 319] width 20 height 31
type input "89"
type input "Sam 23 Août 2025"
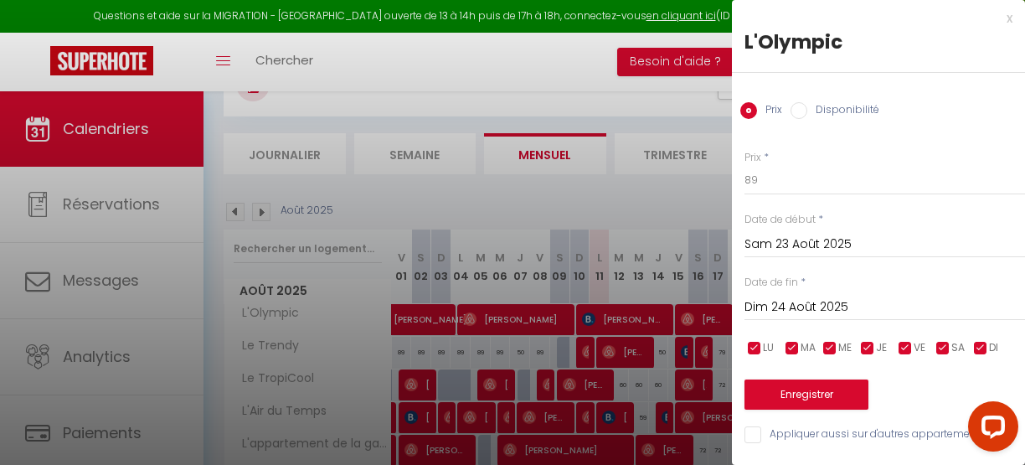
click at [787, 306] on input "Dim 24 Août 2025" at bounding box center [885, 308] width 281 height 22
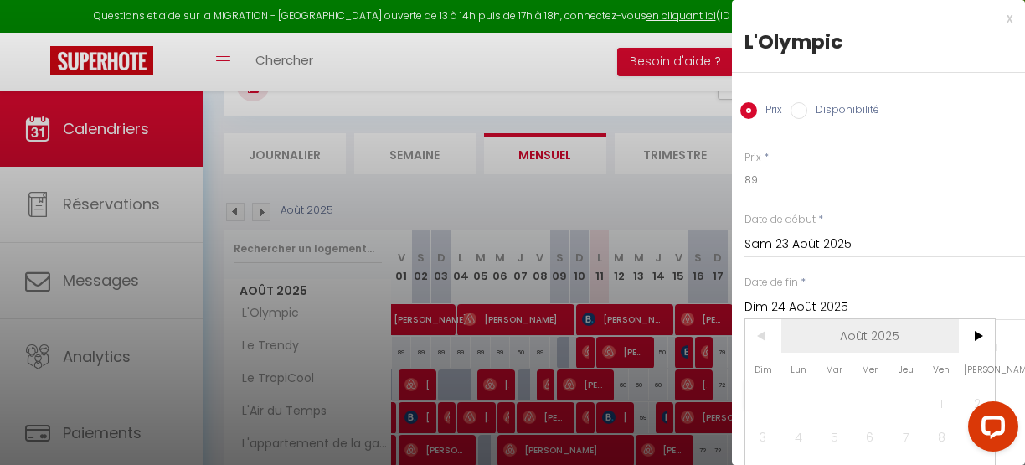
scroll to position [134, 0]
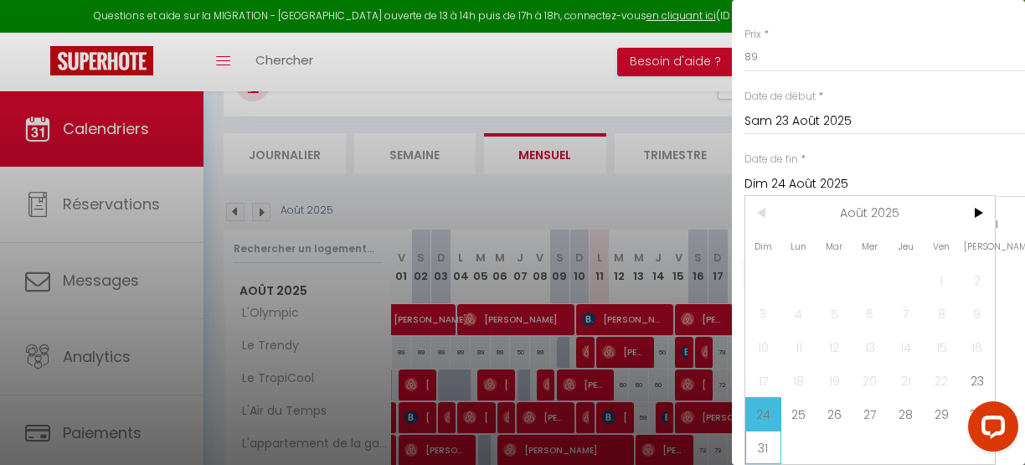
click at [752, 437] on span "31" at bounding box center [764, 448] width 36 height 34
type input "Dim 31 Août 2025"
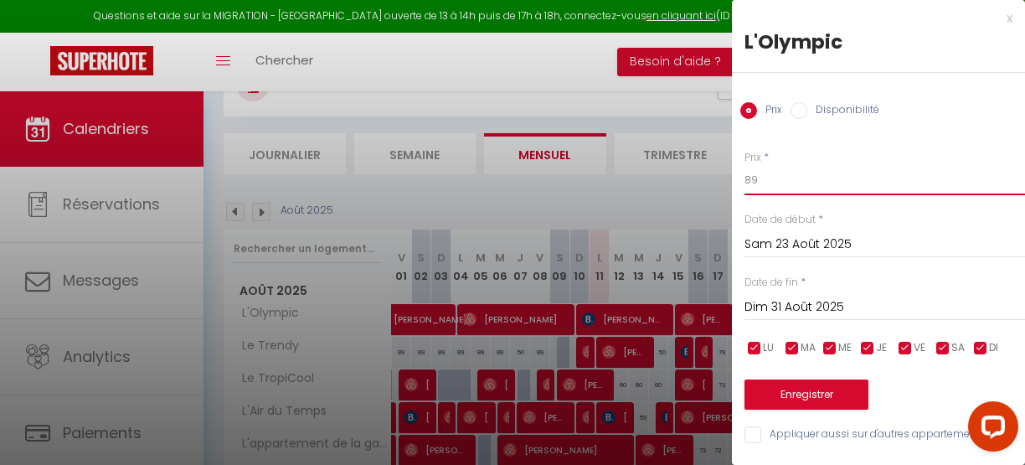
click at [766, 176] on input "89" at bounding box center [885, 180] width 281 height 30
type input "79"
click at [799, 381] on button "Enregistrer" at bounding box center [807, 395] width 124 height 30
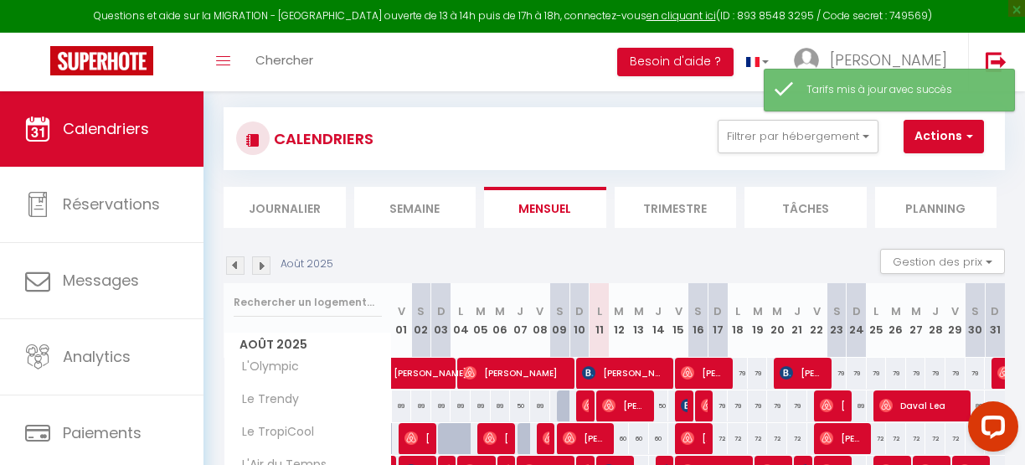
scroll to position [145, 0]
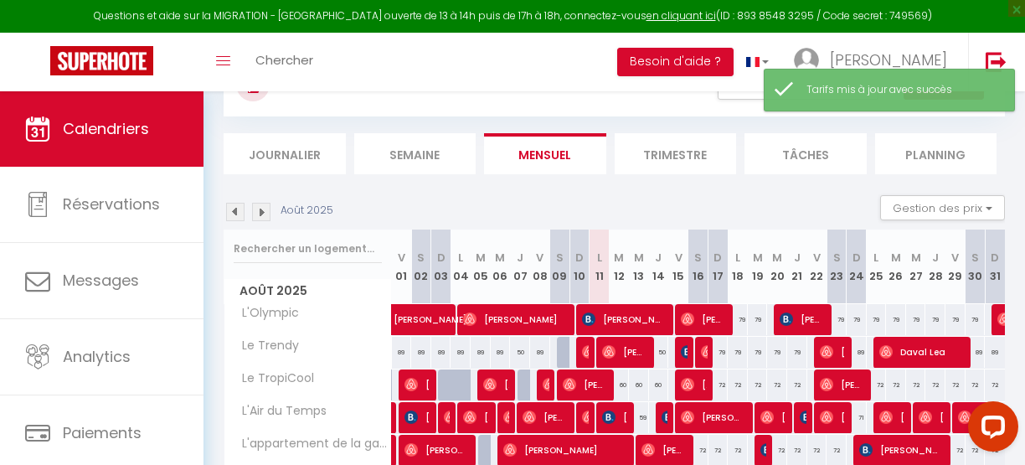
click at [849, 351] on div "89" at bounding box center [857, 352] width 20 height 31
type input "89"
type input "Dim 24 Août 2025"
type input "Lun 25 Août 2025"
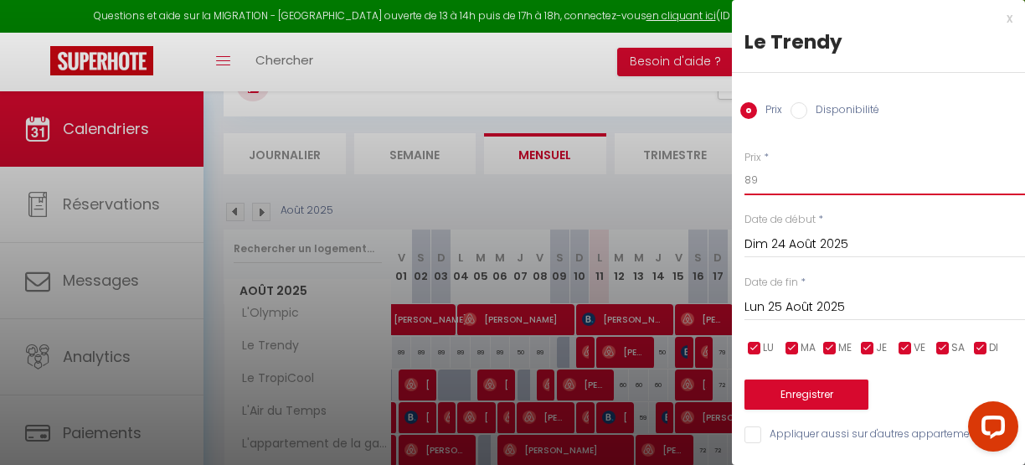
click at [766, 180] on input "89" at bounding box center [885, 180] width 281 height 30
type input "50"
click at [817, 388] on button "Enregistrer" at bounding box center [807, 395] width 124 height 30
